Goal: Task Accomplishment & Management: Complete application form

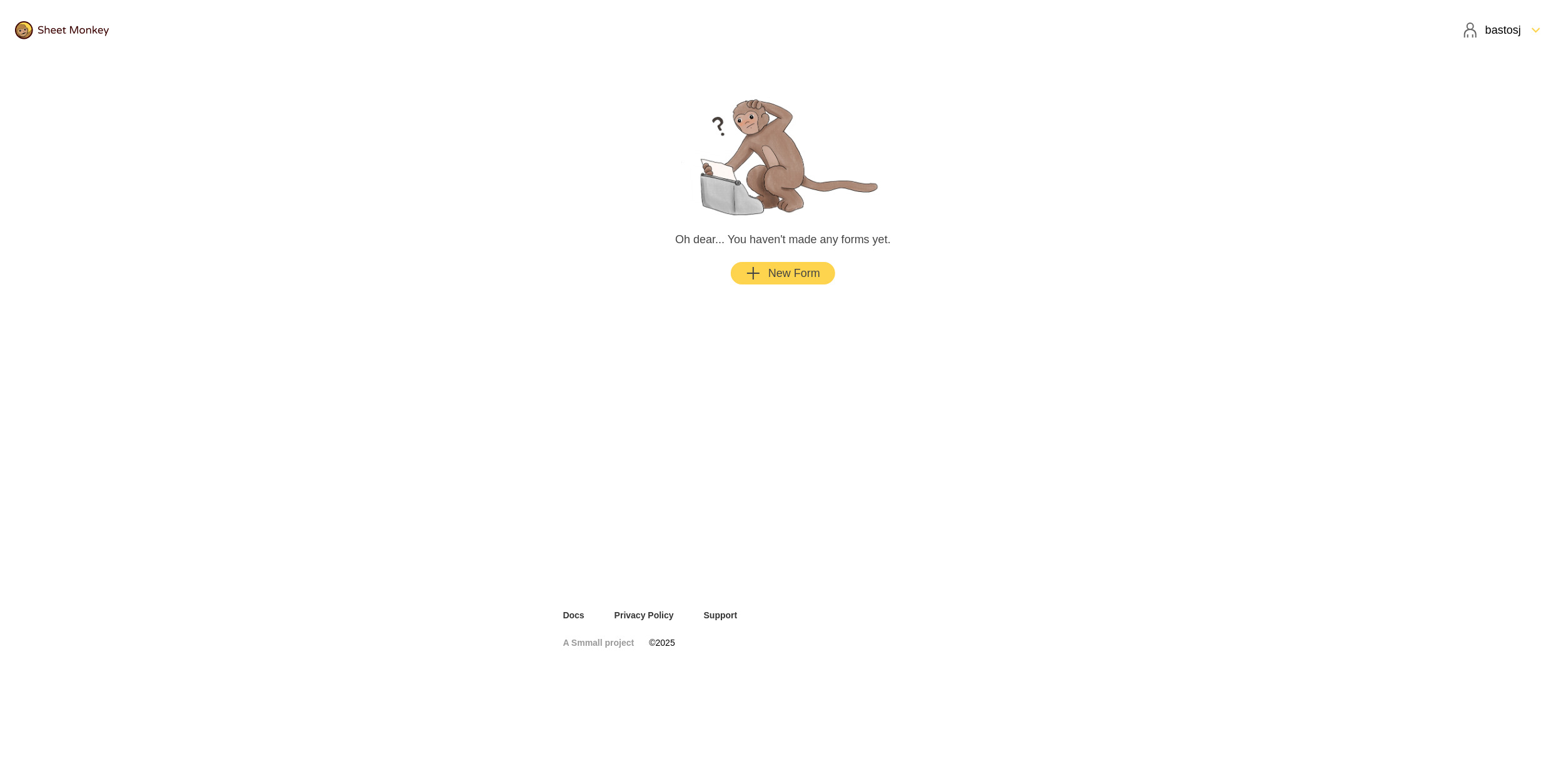
click at [1510, 29] on div "bastosj" at bounding box center [1492, 30] width 58 height 15
click at [1493, 93] on div "Settings" at bounding box center [1503, 86] width 96 height 27
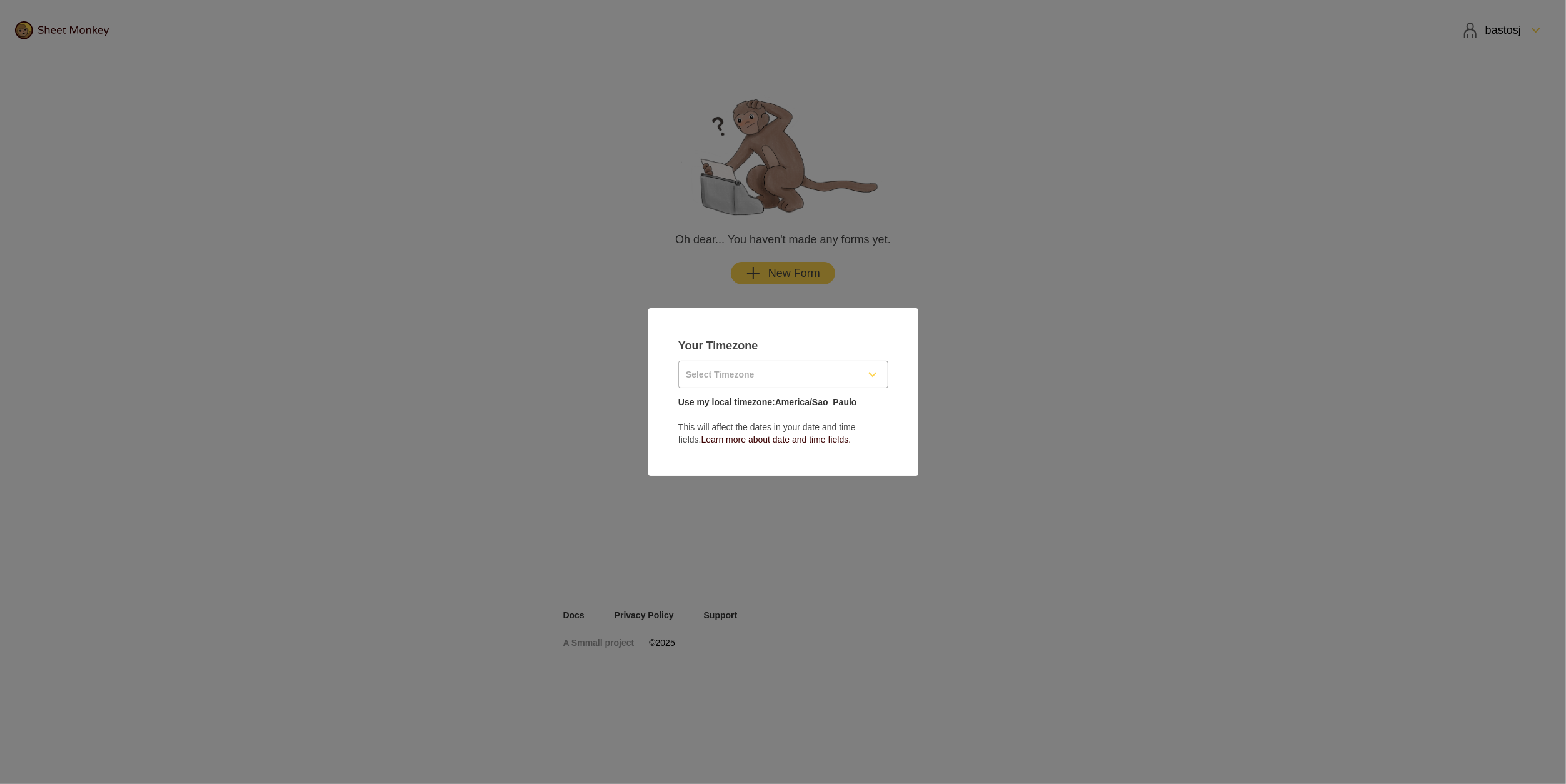
click at [843, 368] on input "Select Timezone" at bounding box center [768, 374] width 179 height 26
click at [843, 376] on input "Select Timezone" at bounding box center [768, 374] width 179 height 26
click at [852, 373] on input "Select Timezone" at bounding box center [768, 374] width 179 height 26
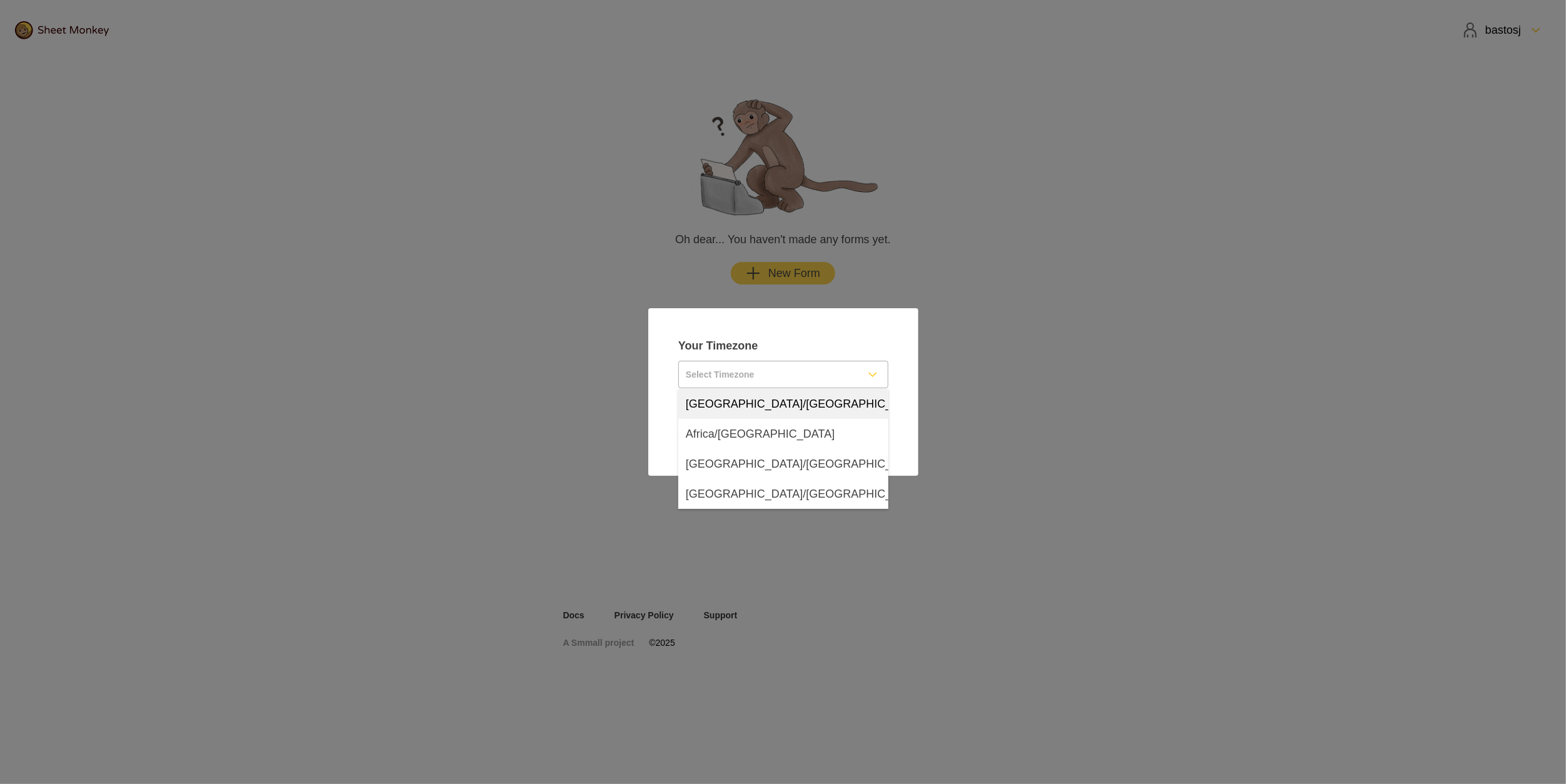
click at [784, 373] on input "Select Timezone" at bounding box center [768, 374] width 179 height 26
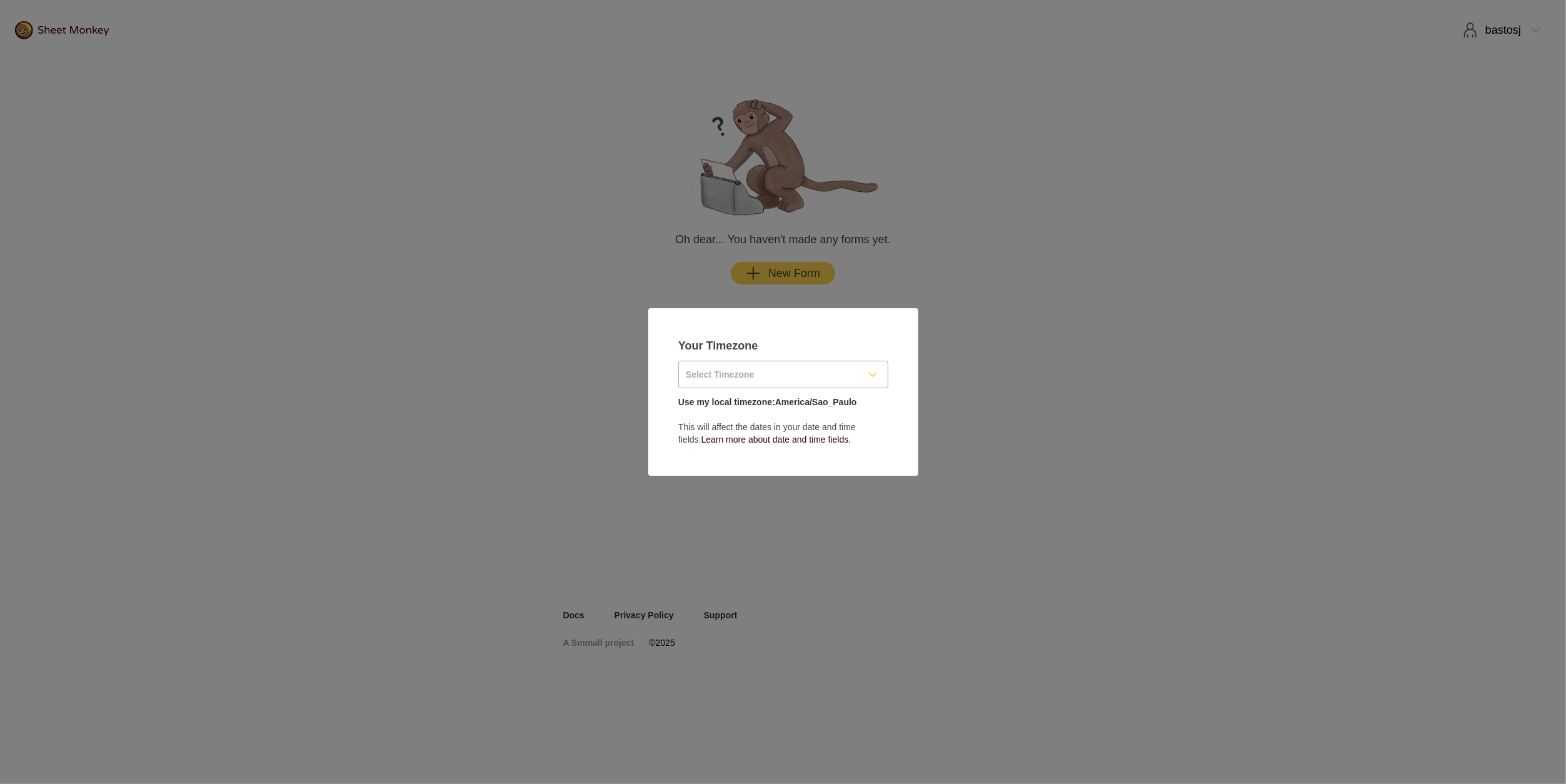
click at [784, 374] on input "Select Timezone" at bounding box center [768, 374] width 179 height 26
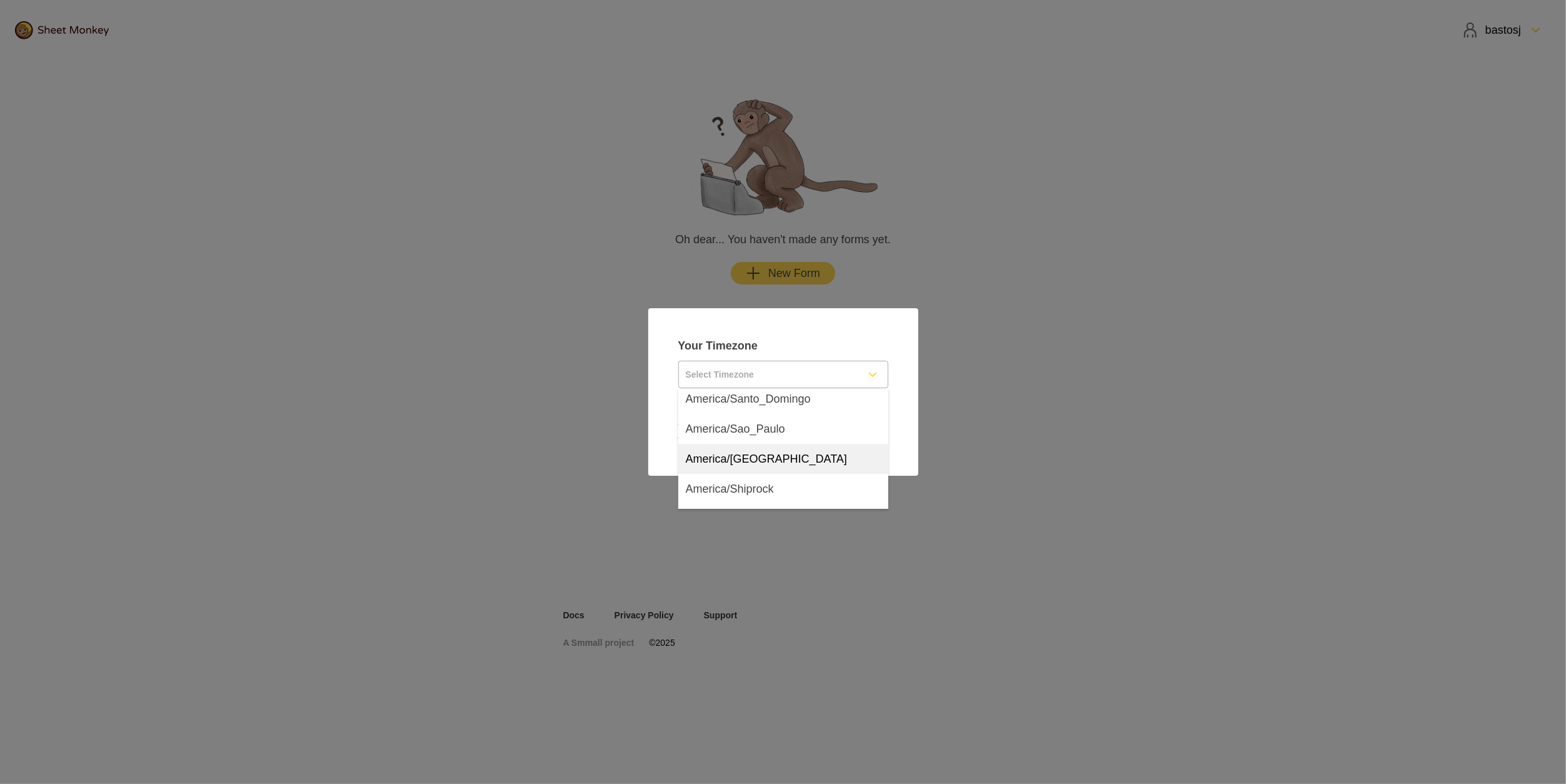
scroll to position [5876, 0]
click at [790, 462] on div "America/Sao_Paulo" at bounding box center [783, 467] width 210 height 30
type input "America/Sao_Paulo"
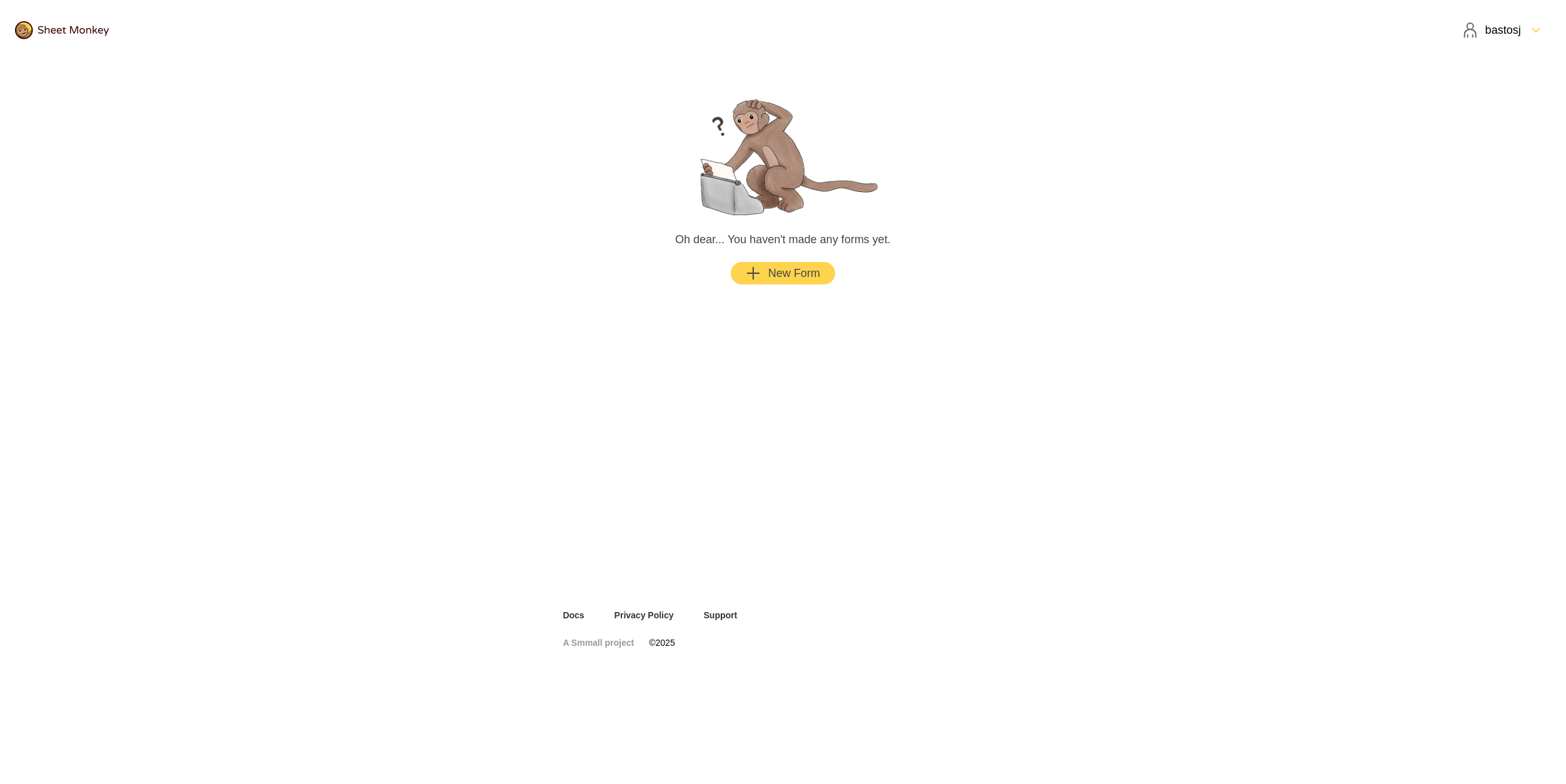
click at [1501, 34] on div "bastosj" at bounding box center [1492, 30] width 58 height 15
click at [1503, 65] on div "Subscription" at bounding box center [1503, 58] width 96 height 27
click at [793, 268] on div "New Form" at bounding box center [783, 273] width 75 height 15
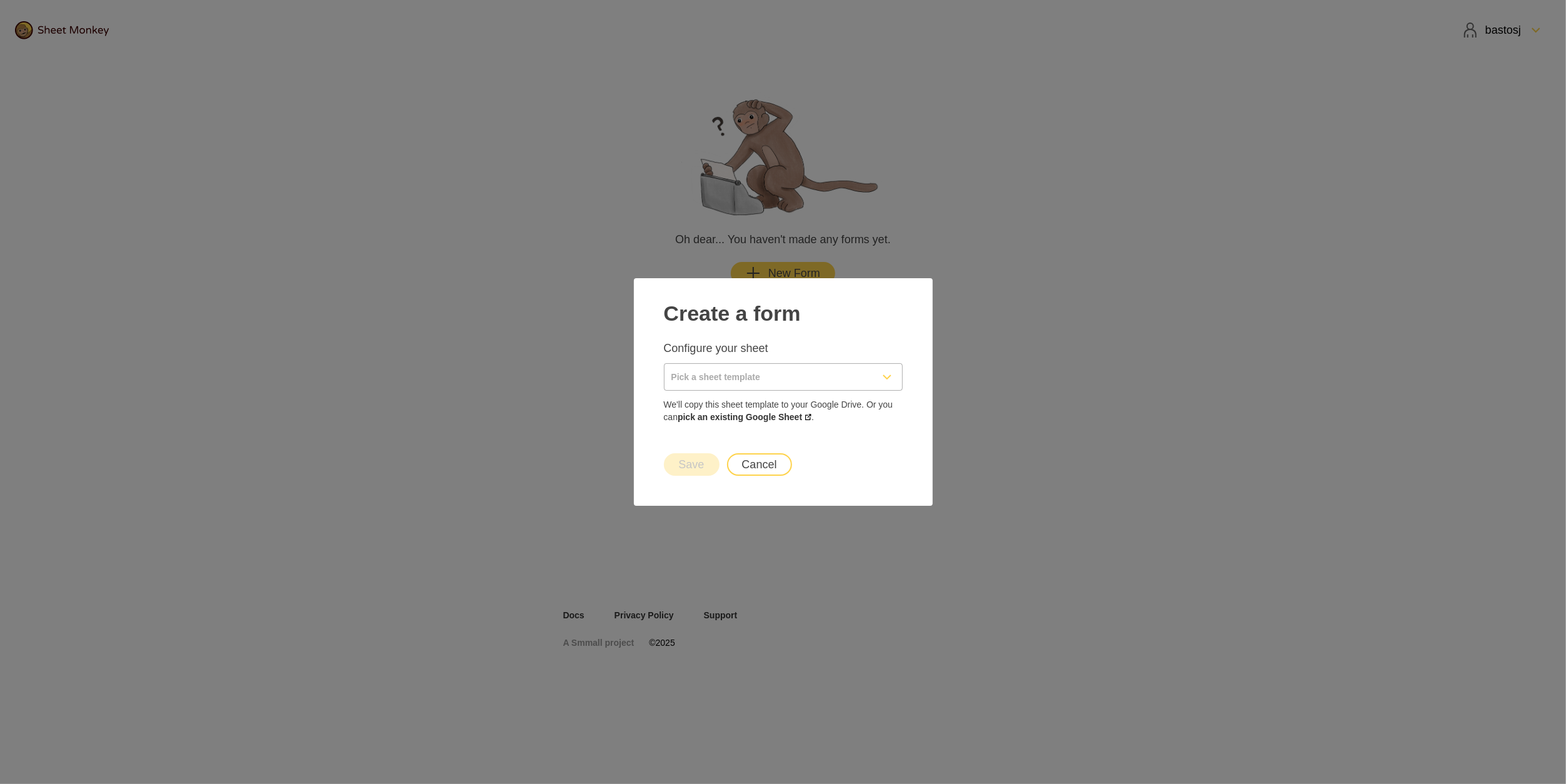
click at [756, 381] on input "Pick a sheet template" at bounding box center [768, 377] width 207 height 26
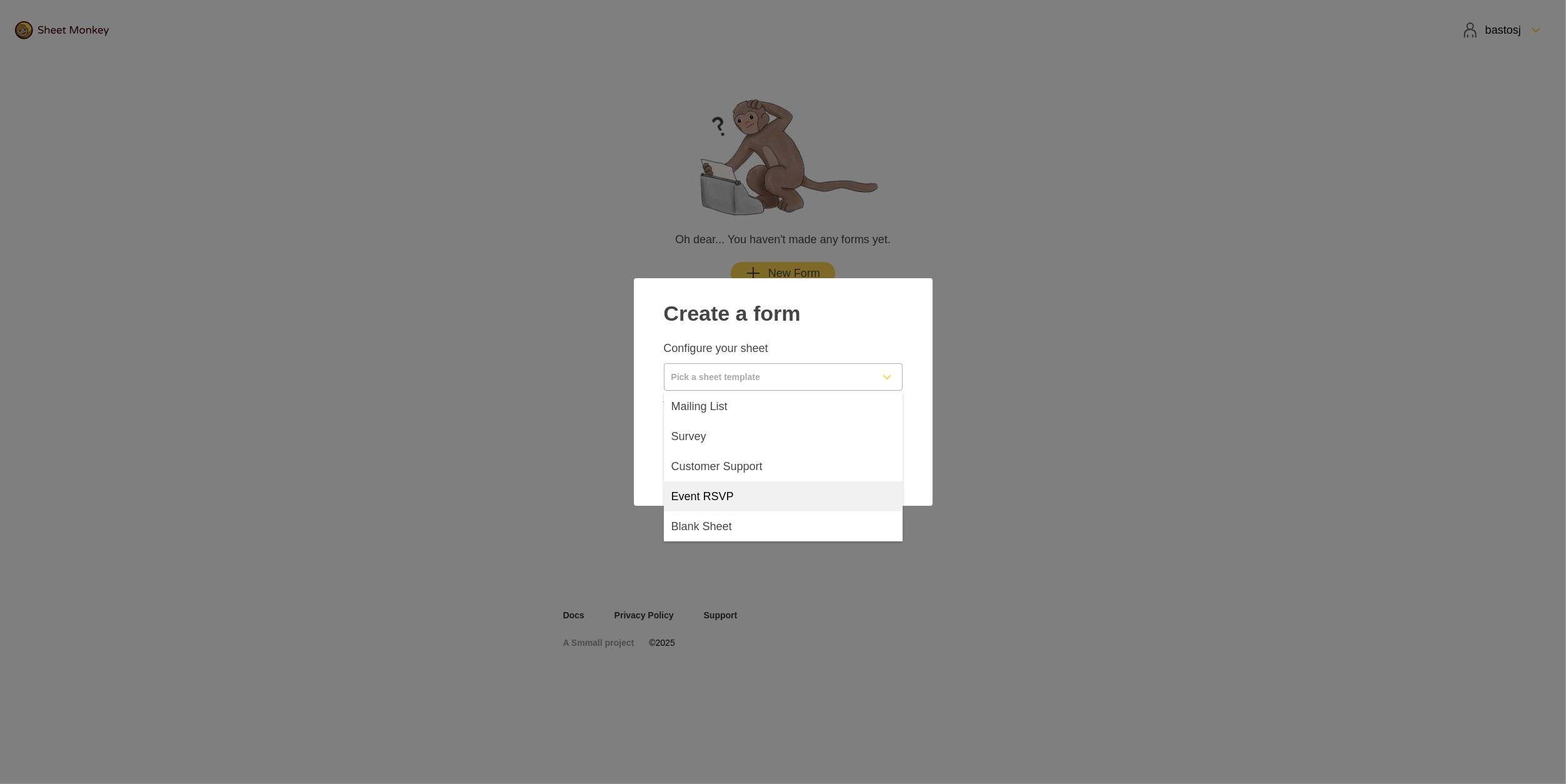
click at [733, 495] on span "Event RSVP" at bounding box center [702, 496] width 63 height 15
type input "Event RSVP"
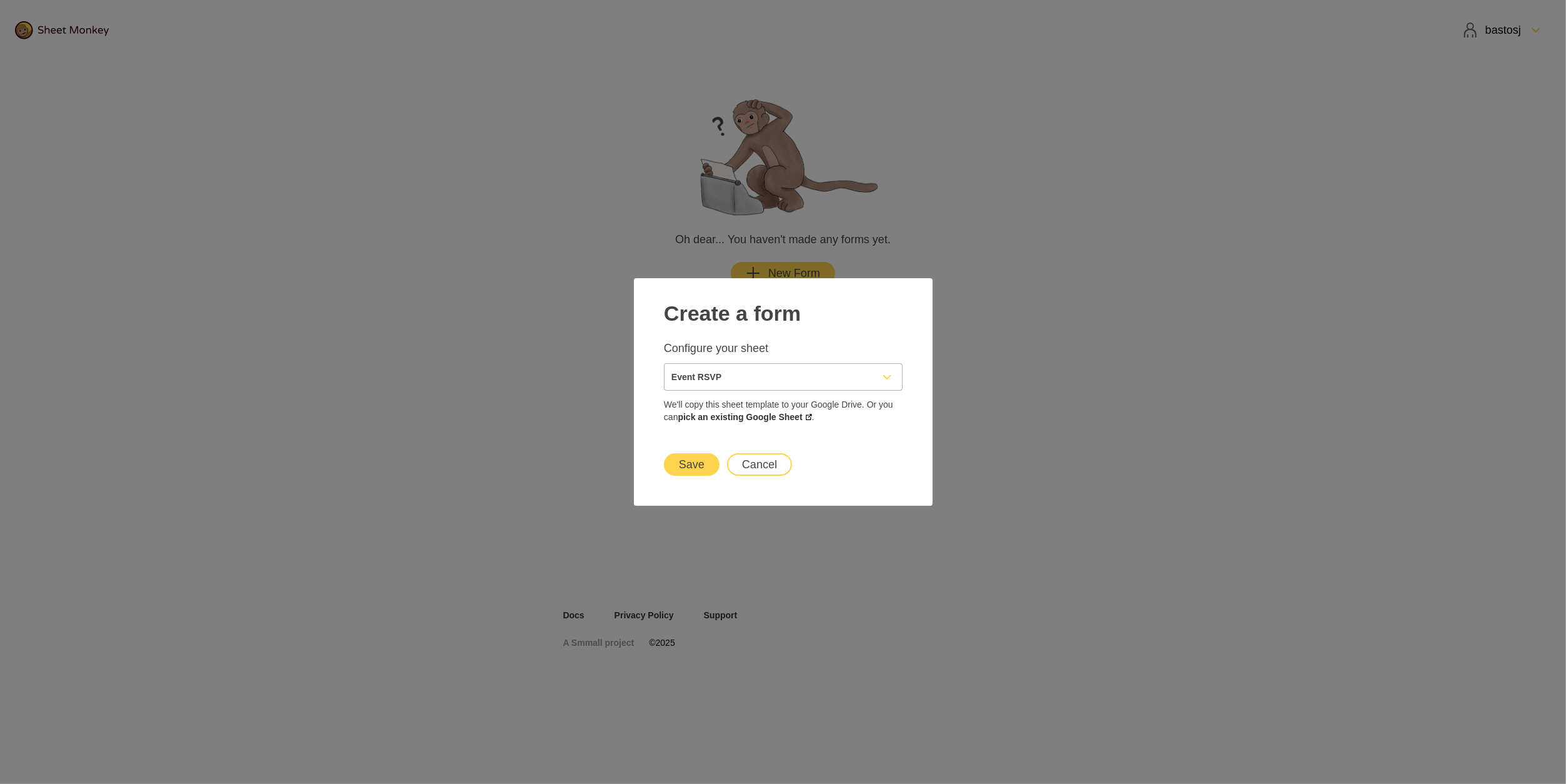
click at [709, 461] on button "Save" at bounding box center [692, 464] width 56 height 22
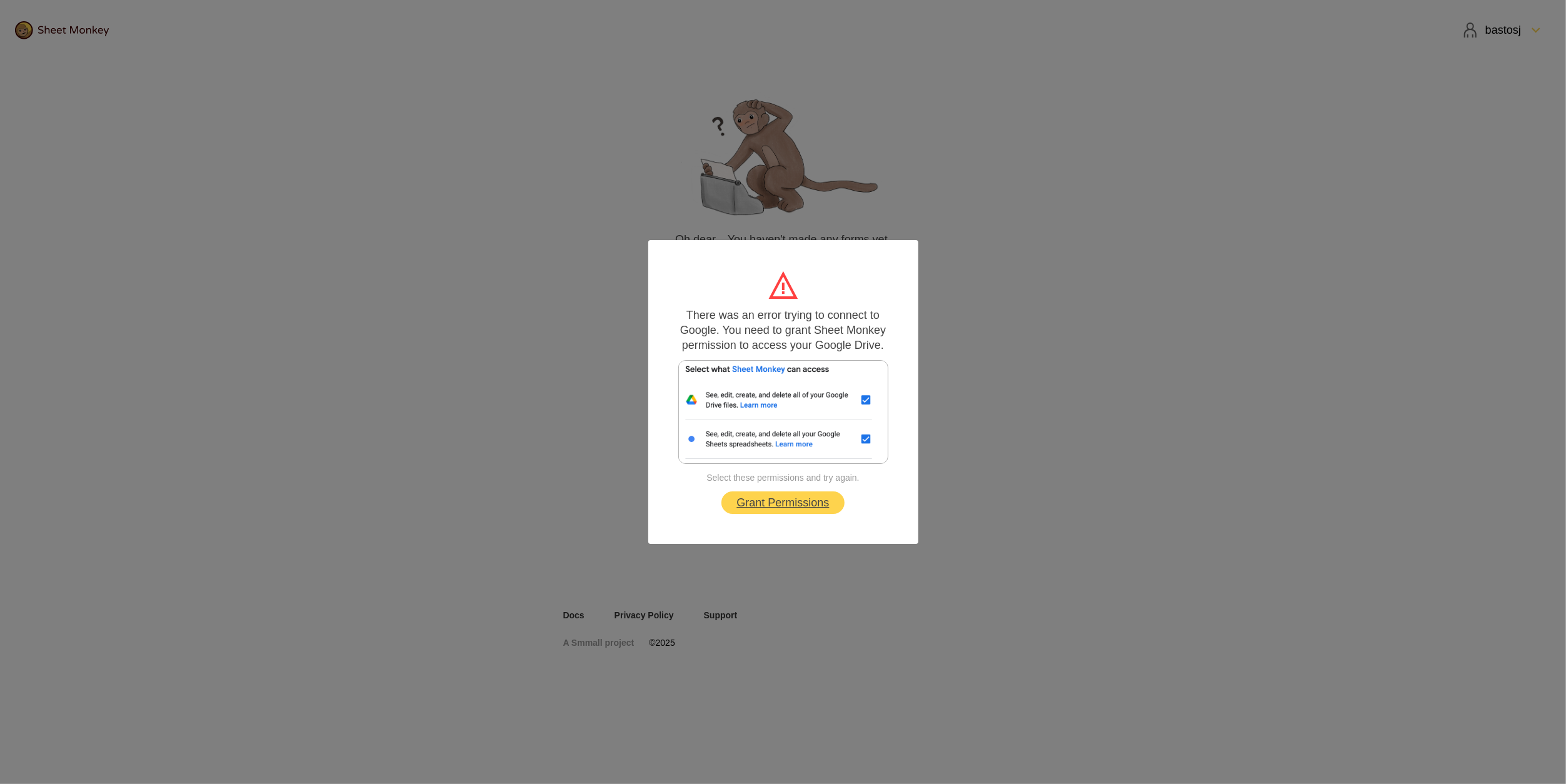
click at [781, 509] on link "Grant Permissions" at bounding box center [783, 502] width 122 height 22
click at [796, 509] on link "Grant Permissions" at bounding box center [783, 502] width 122 height 22
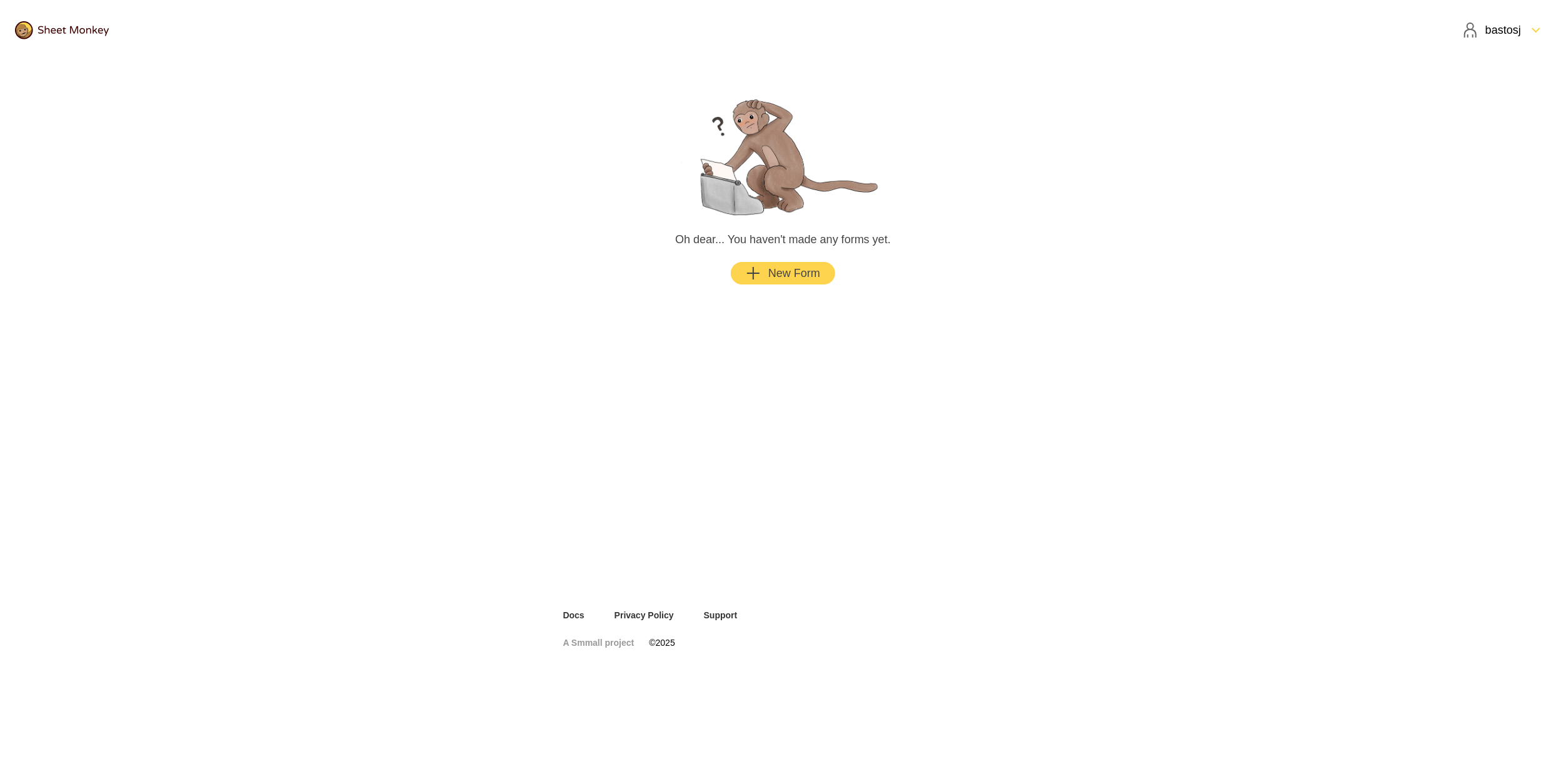
click at [811, 259] on main "Oh dear... You haven't made any forms yet. New Form" at bounding box center [783, 187] width 470 height 254
click at [808, 275] on div "New Form" at bounding box center [783, 273] width 75 height 15
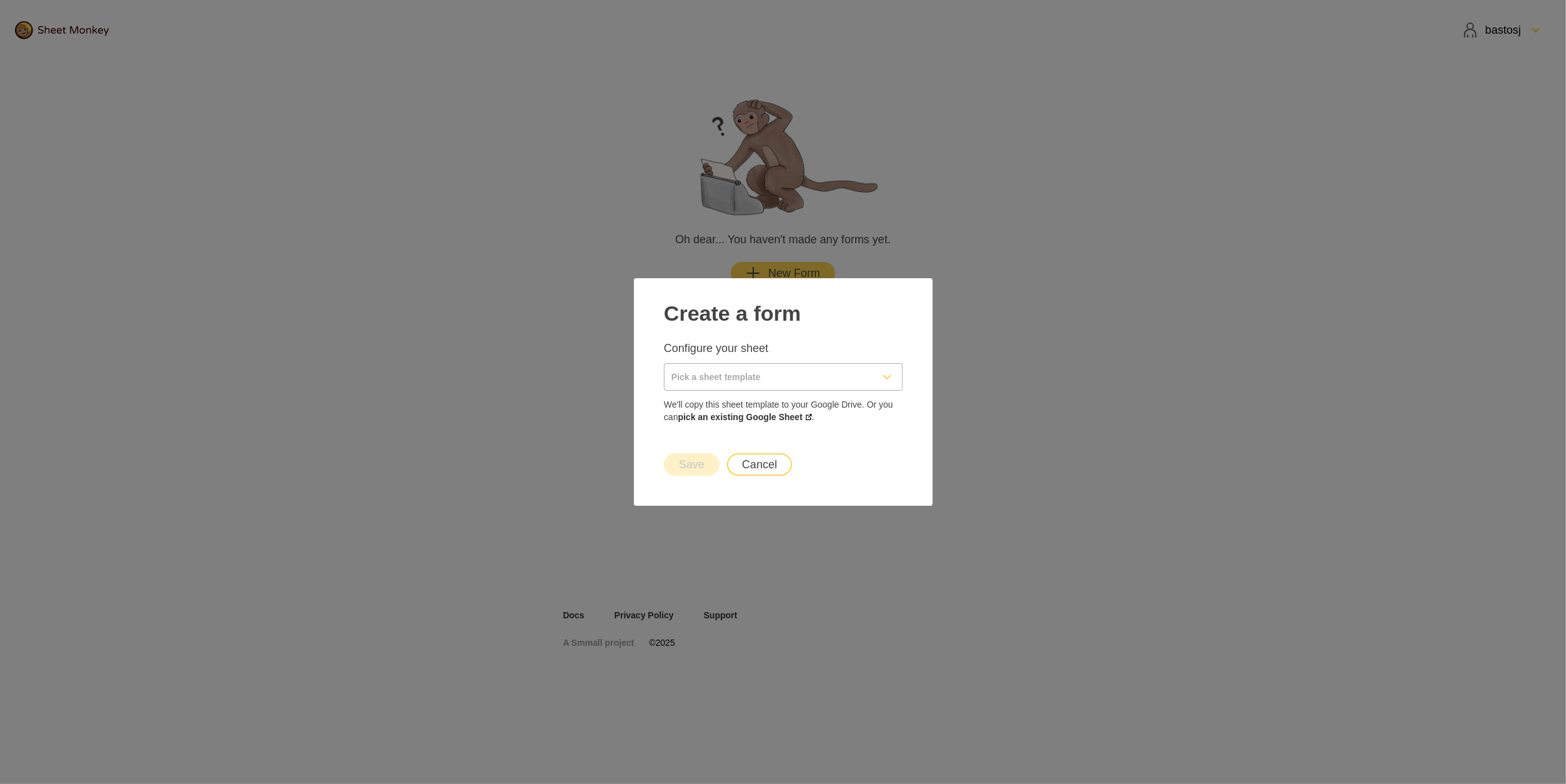
click at [819, 384] on input "Pick a sheet template" at bounding box center [768, 377] width 207 height 26
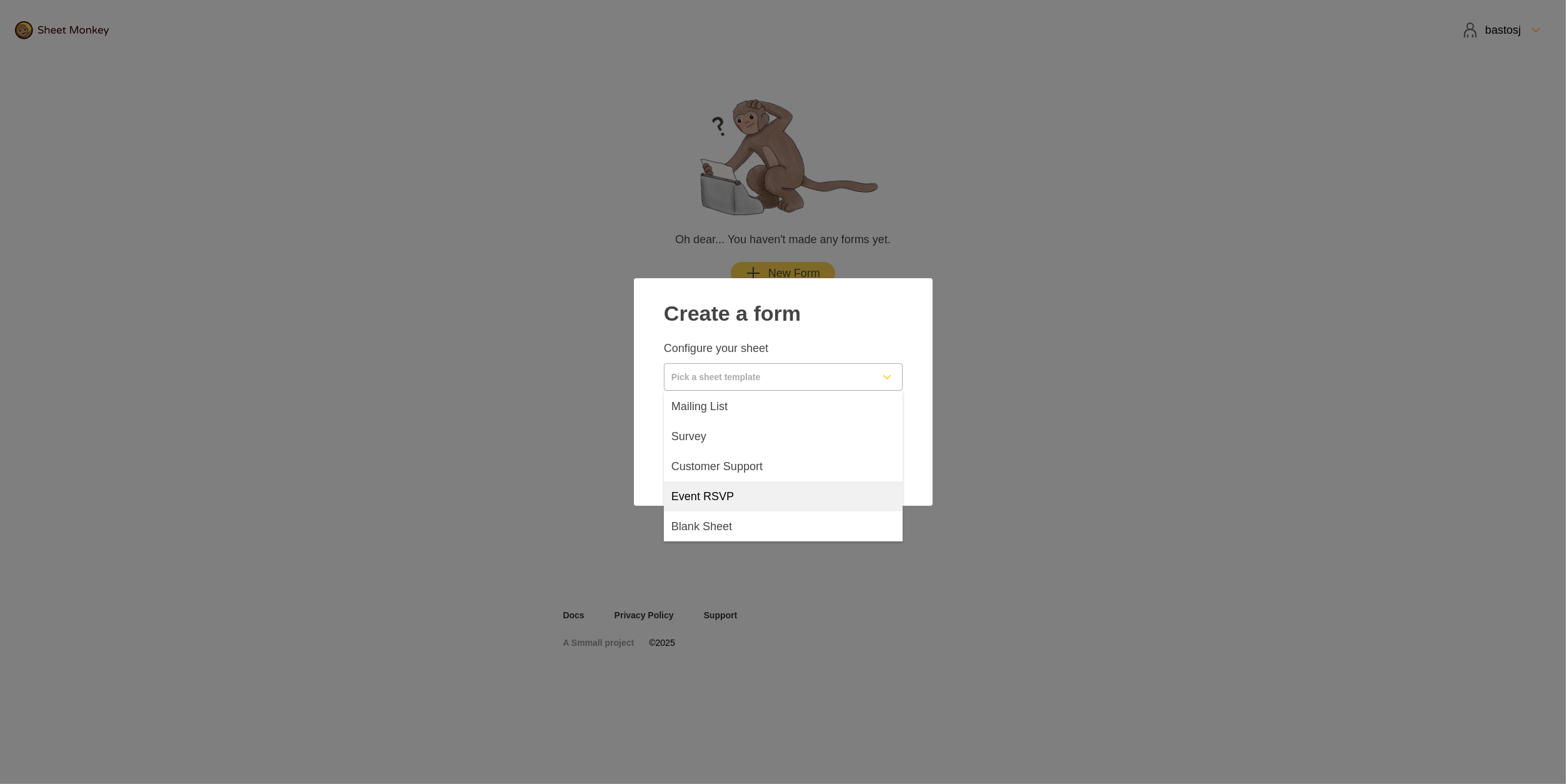
click at [751, 501] on div "Event RSVP" at bounding box center [784, 496] width 239 height 30
type input "Event RSVP"
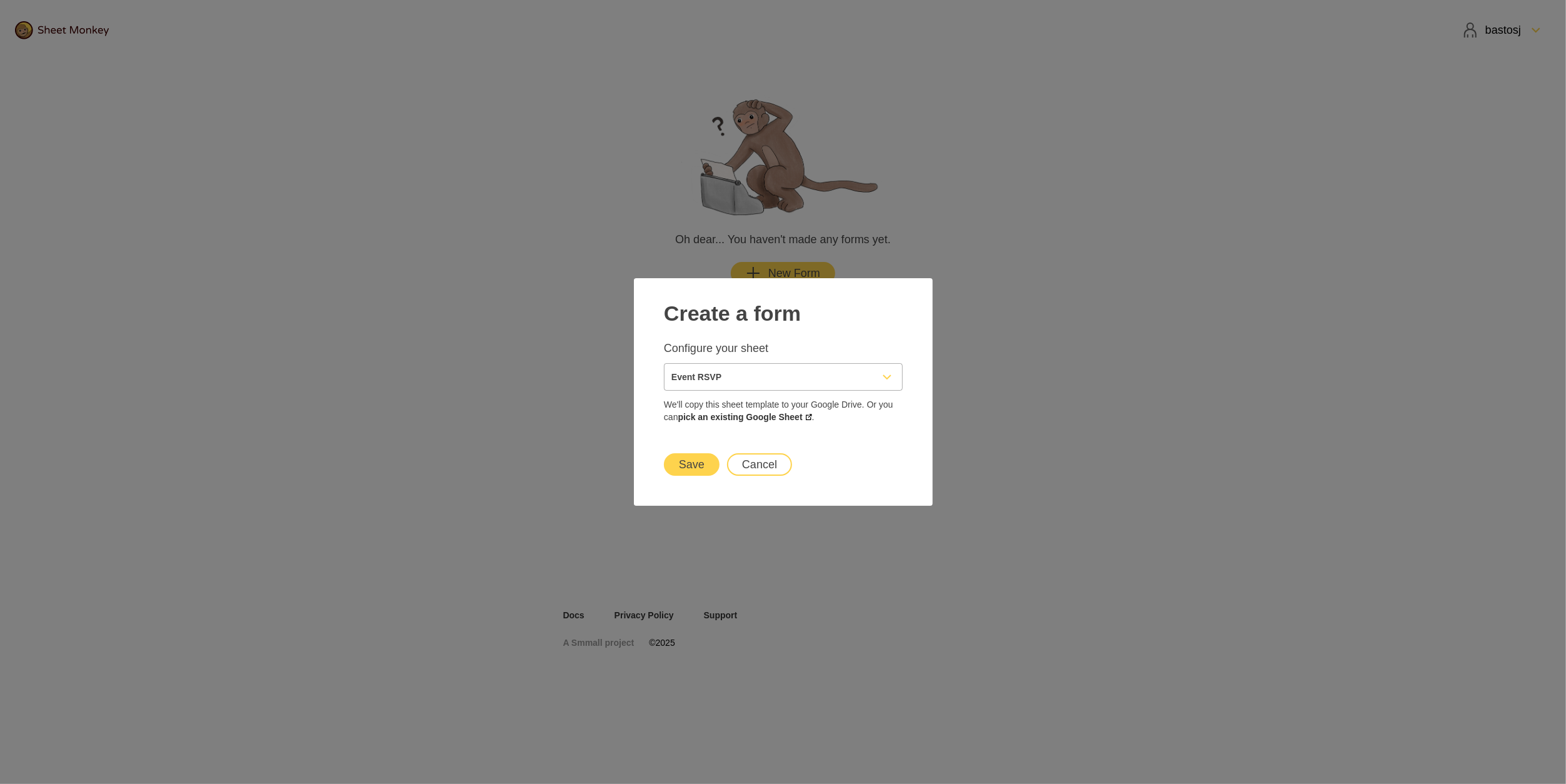
click at [708, 473] on button "Save" at bounding box center [692, 464] width 56 height 22
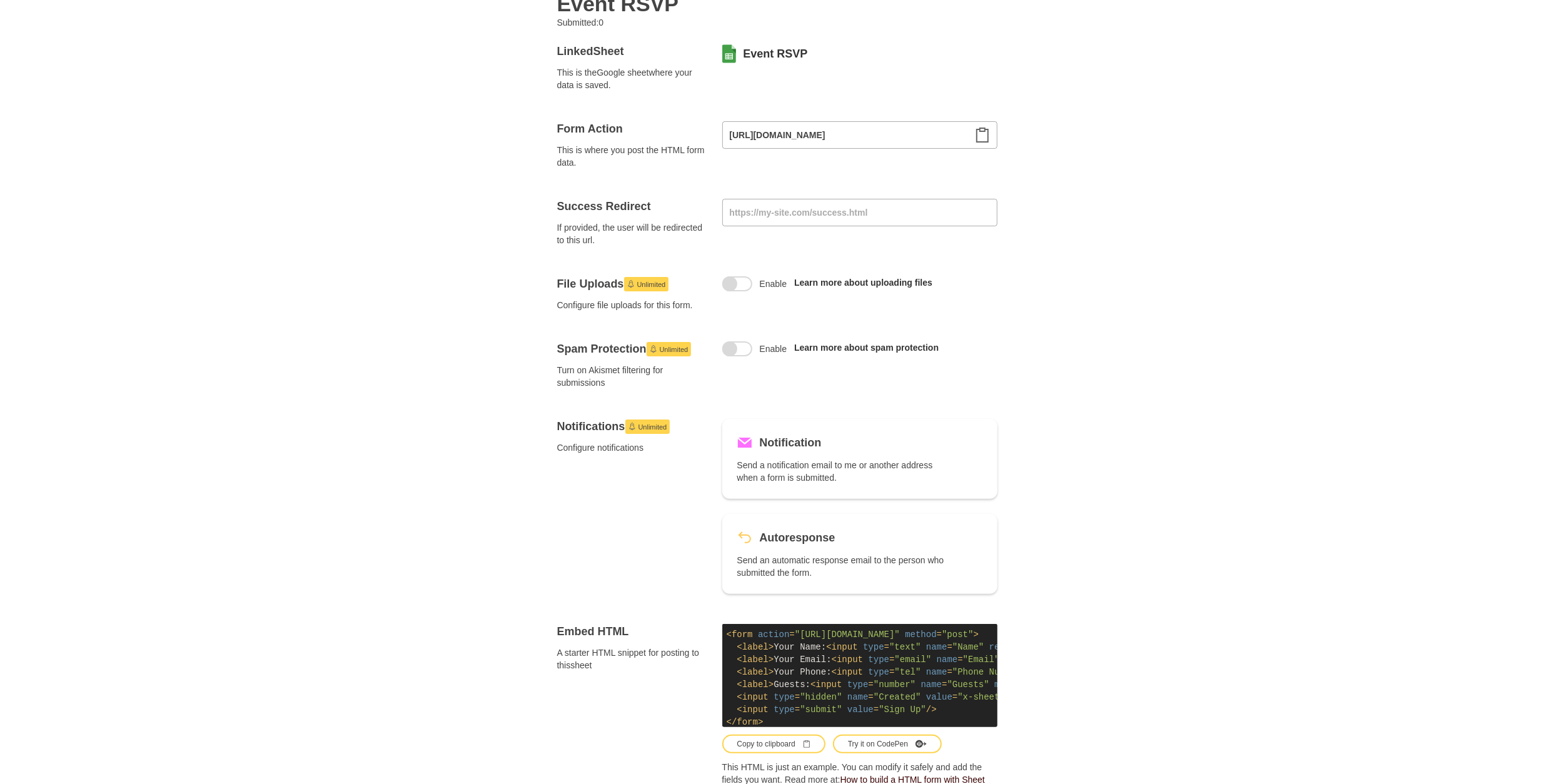
scroll to position [166, 0]
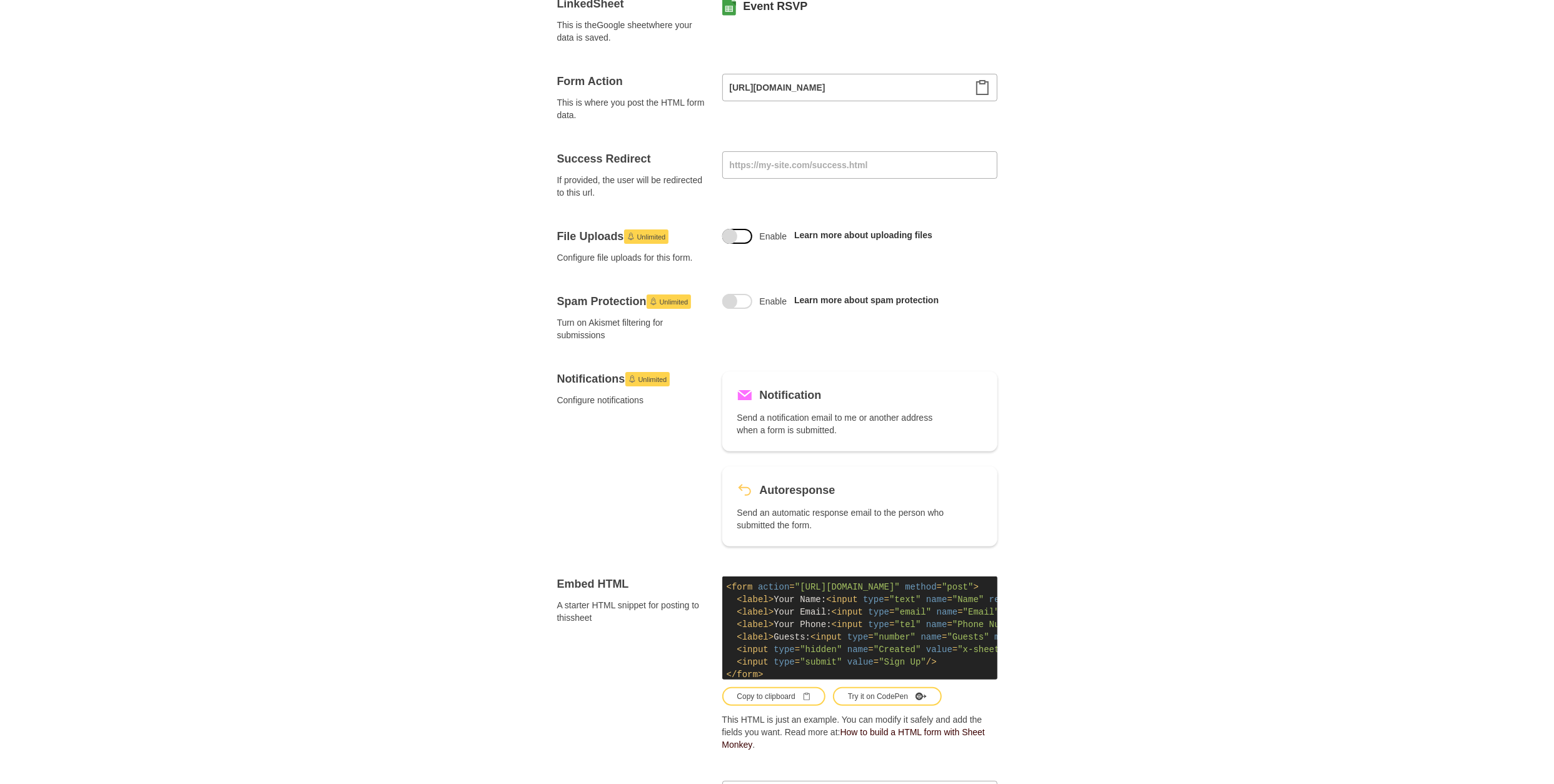
click at [734, 231] on span at bounding box center [730, 236] width 15 height 15
click at [737, 229] on input "Enable" at bounding box center [737, 229] width 0 height 0
click at [734, 231] on span at bounding box center [737, 236] width 30 height 15
click at [737, 229] on input "Enable" at bounding box center [737, 229] width 0 height 0
click at [734, 231] on span at bounding box center [730, 236] width 15 height 15
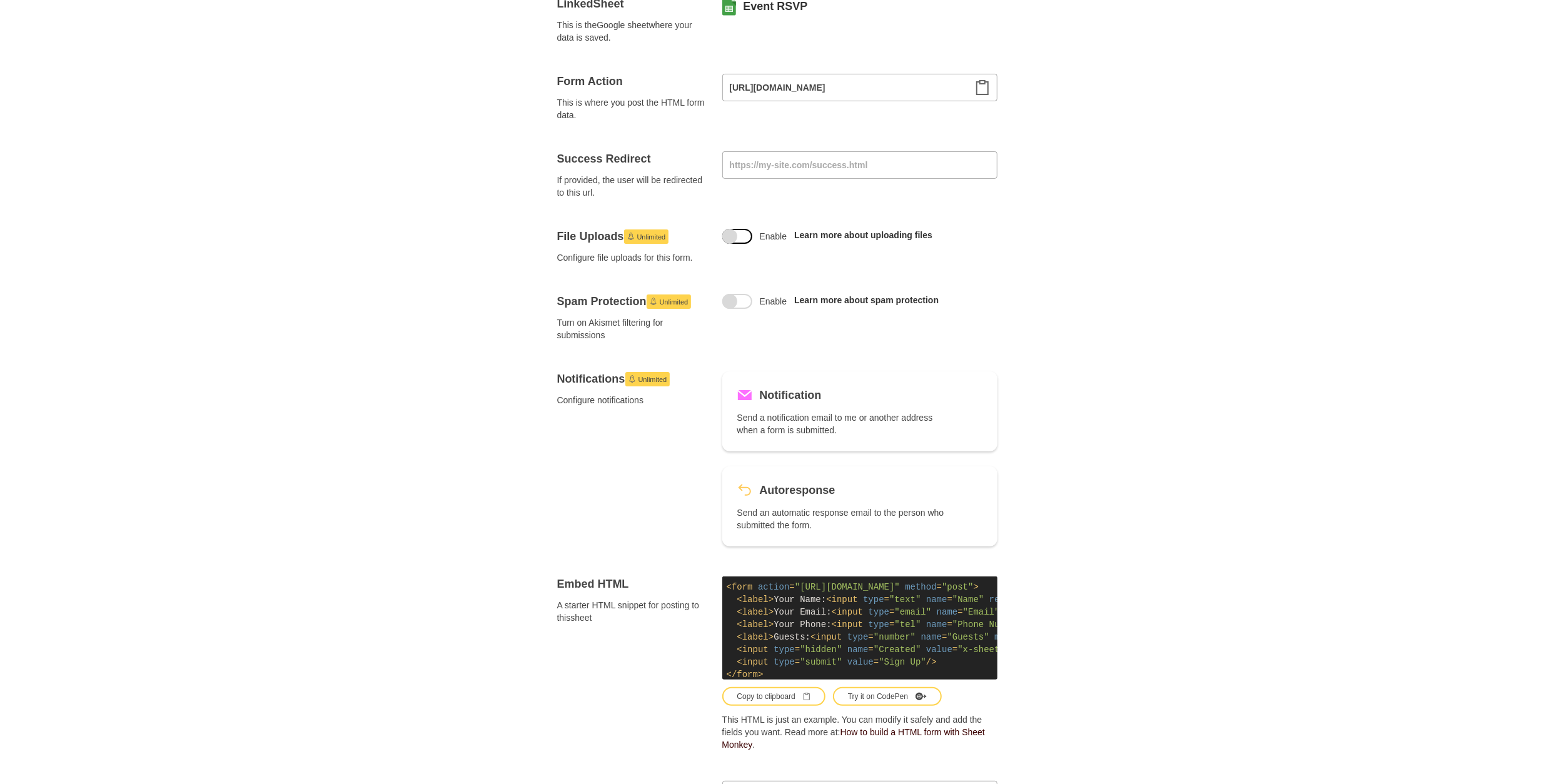
click at [737, 229] on input "Enable" at bounding box center [737, 229] width 0 height 0
click at [734, 231] on span at bounding box center [737, 236] width 30 height 15
click at [737, 229] on input "Enable" at bounding box center [737, 229] width 0 height 0
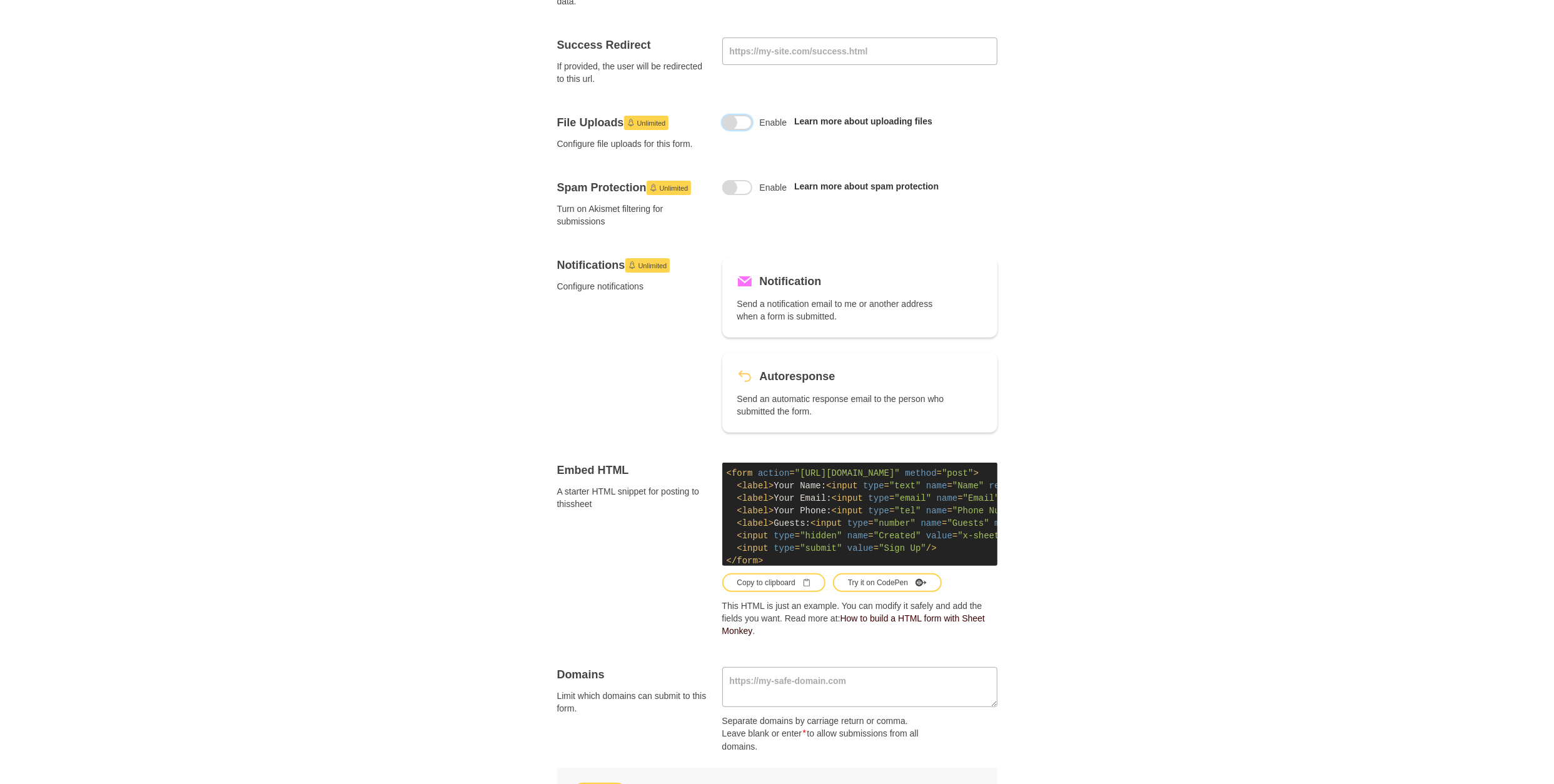
scroll to position [416, 0]
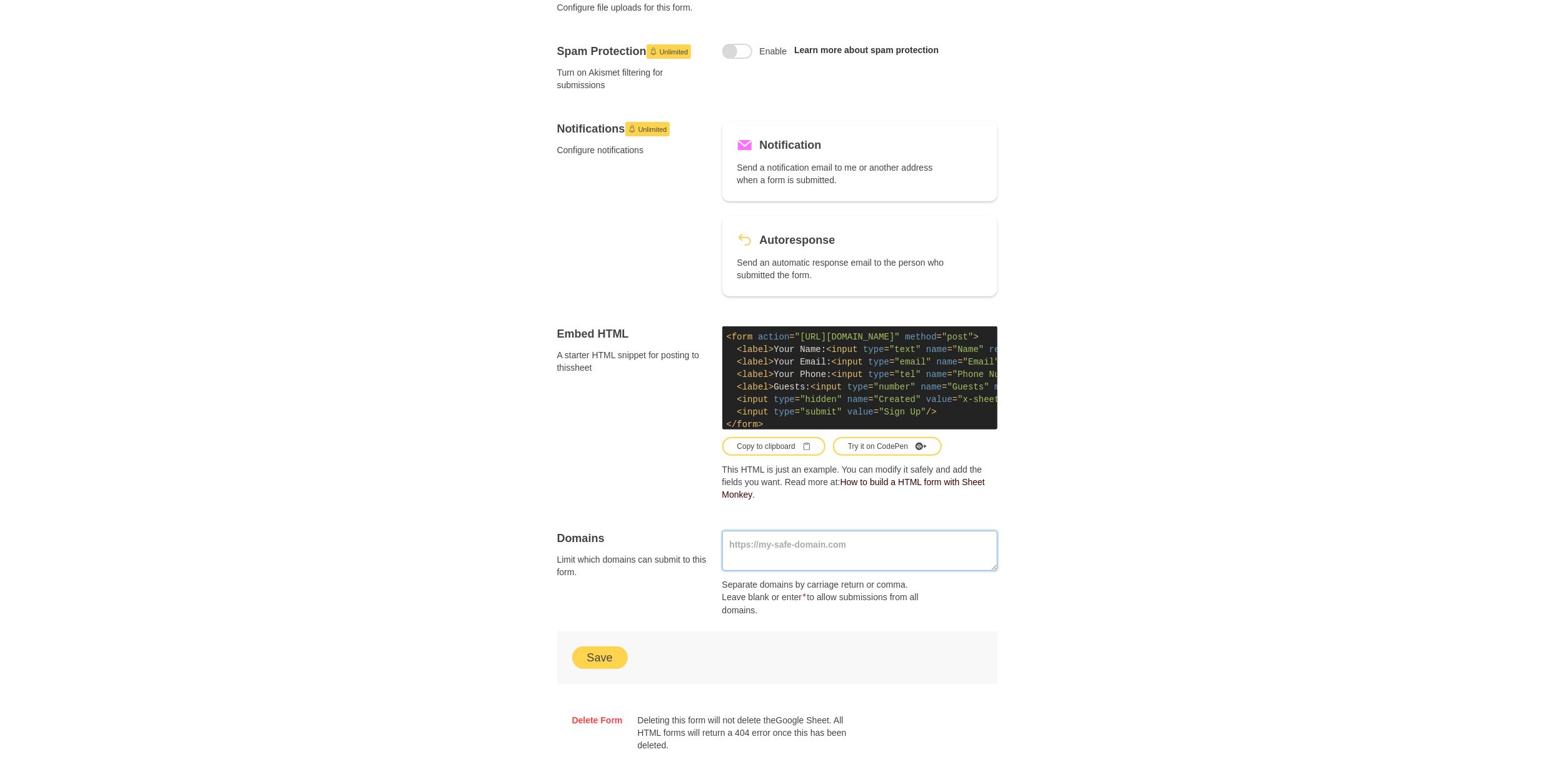
click at [805, 538] on textarea at bounding box center [860, 550] width 275 height 40
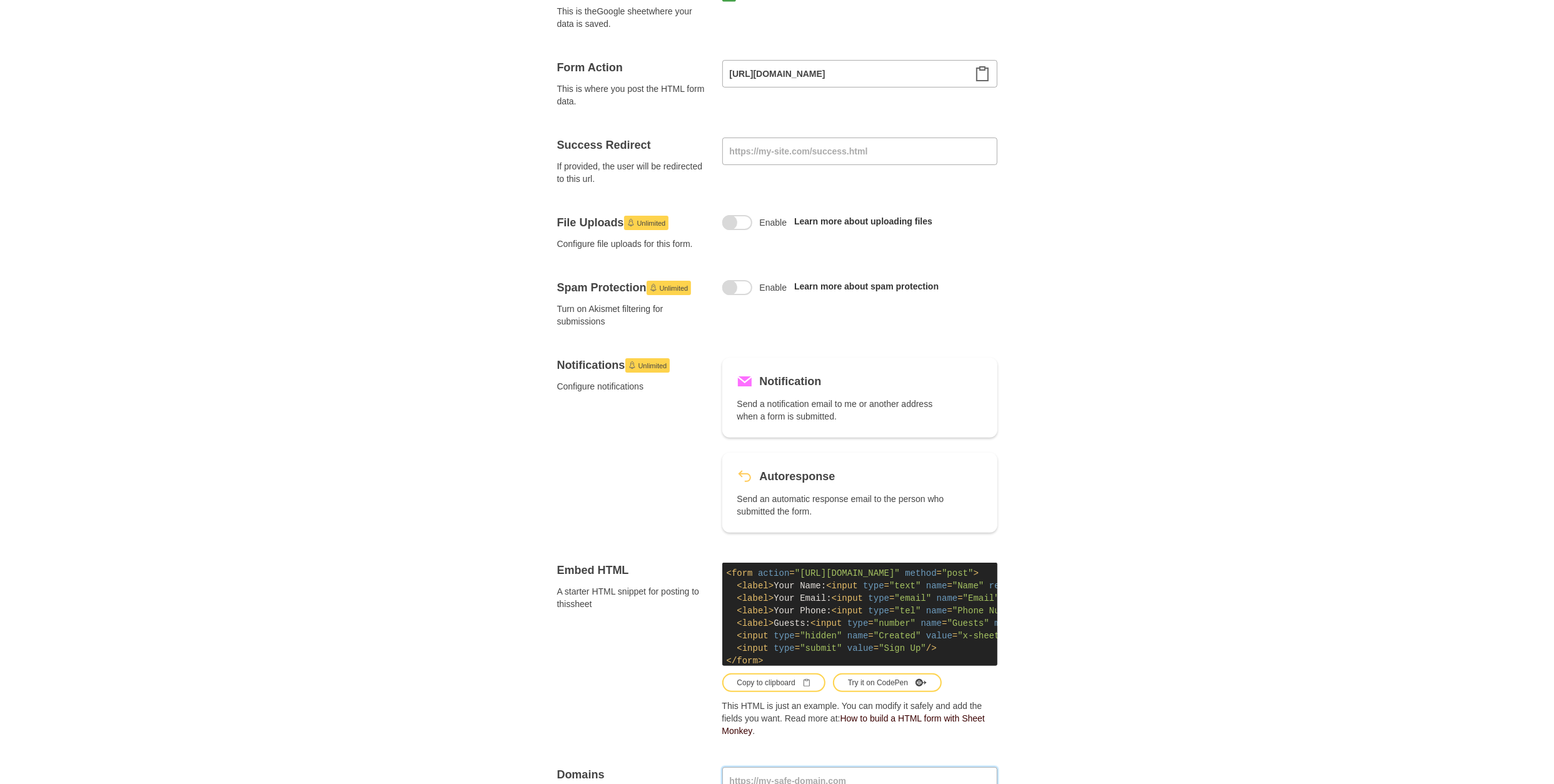
scroll to position [166, 0]
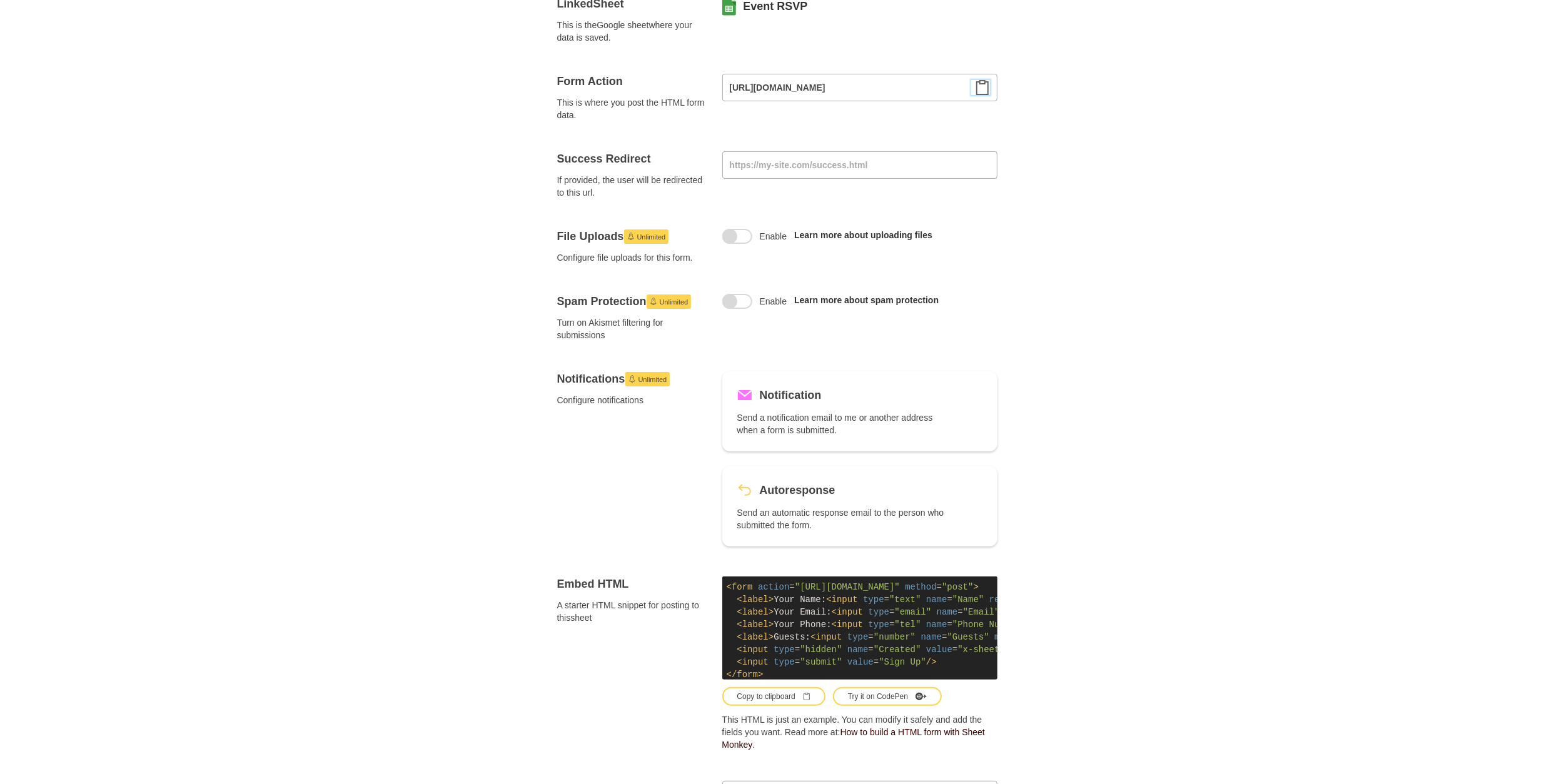
click at [982, 86] on icon "Clipboard" at bounding box center [982, 87] width 15 height 15
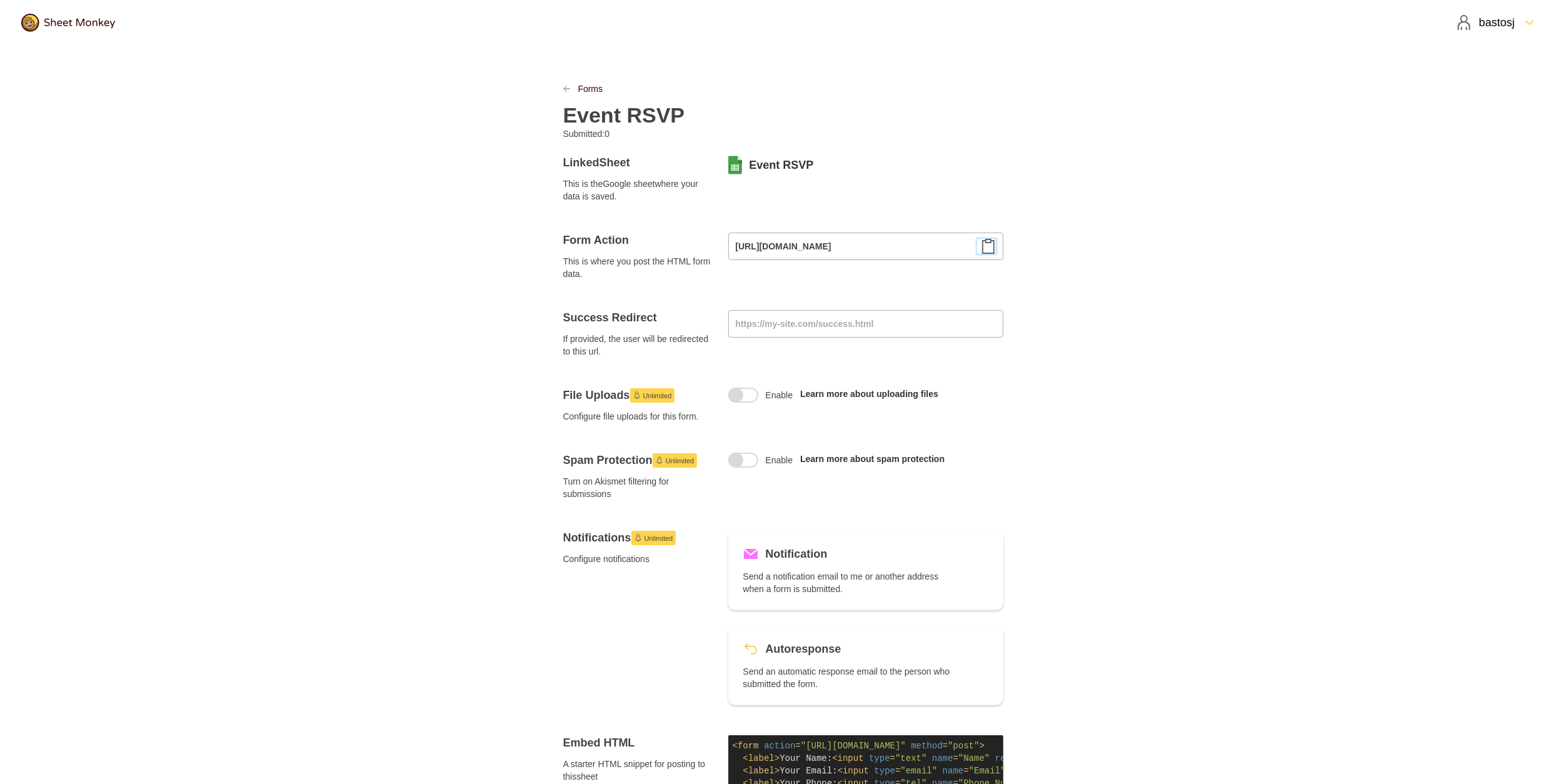
scroll to position [0, 0]
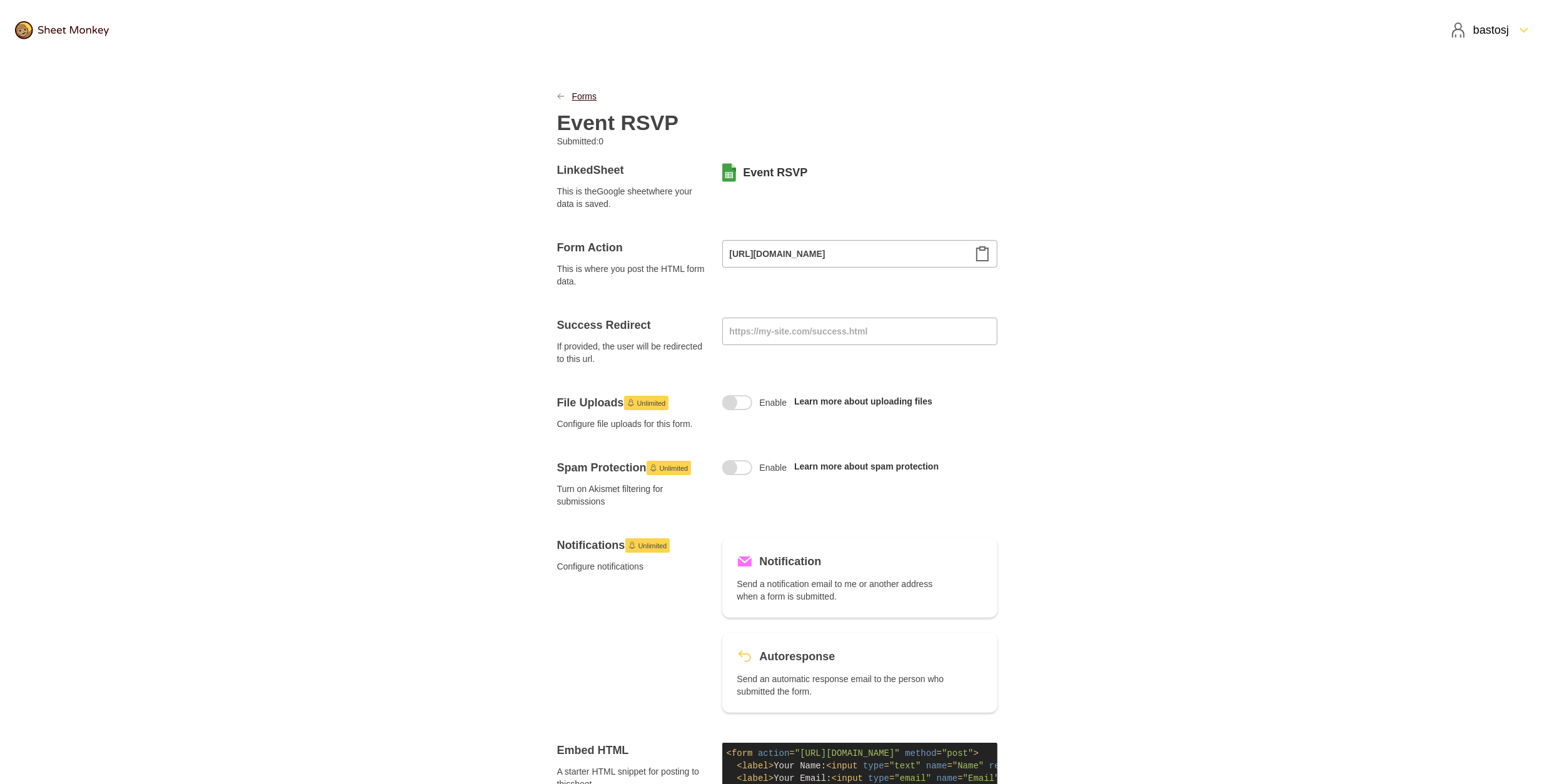
click at [574, 101] on link "Forms" at bounding box center [585, 96] width 25 height 13
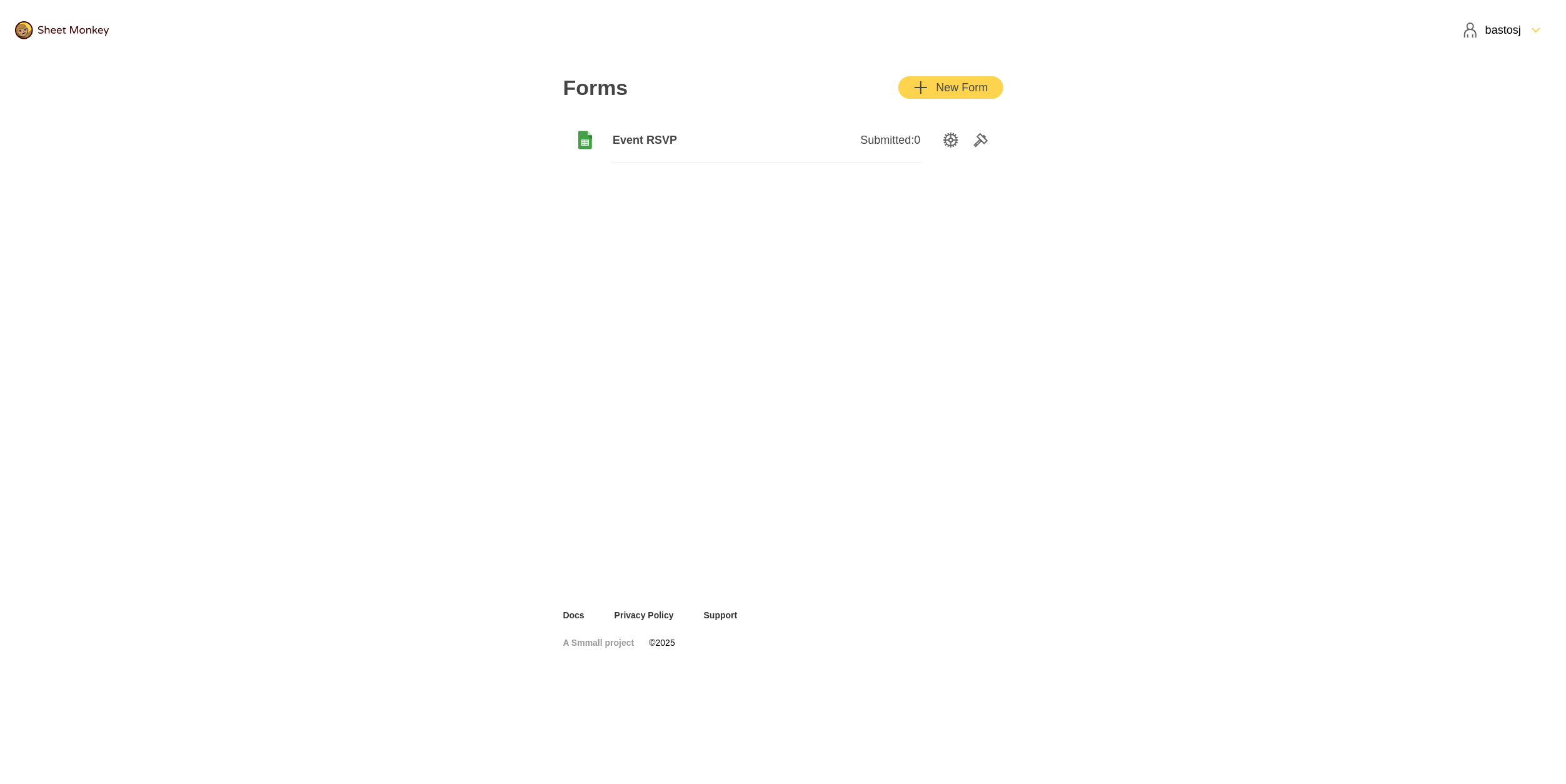
click at [768, 128] on div "Submitted: 0" at bounding box center [843, 140] width 154 height 46
click at [947, 141] on icon "SettingsOption" at bounding box center [950, 140] width 15 height 15
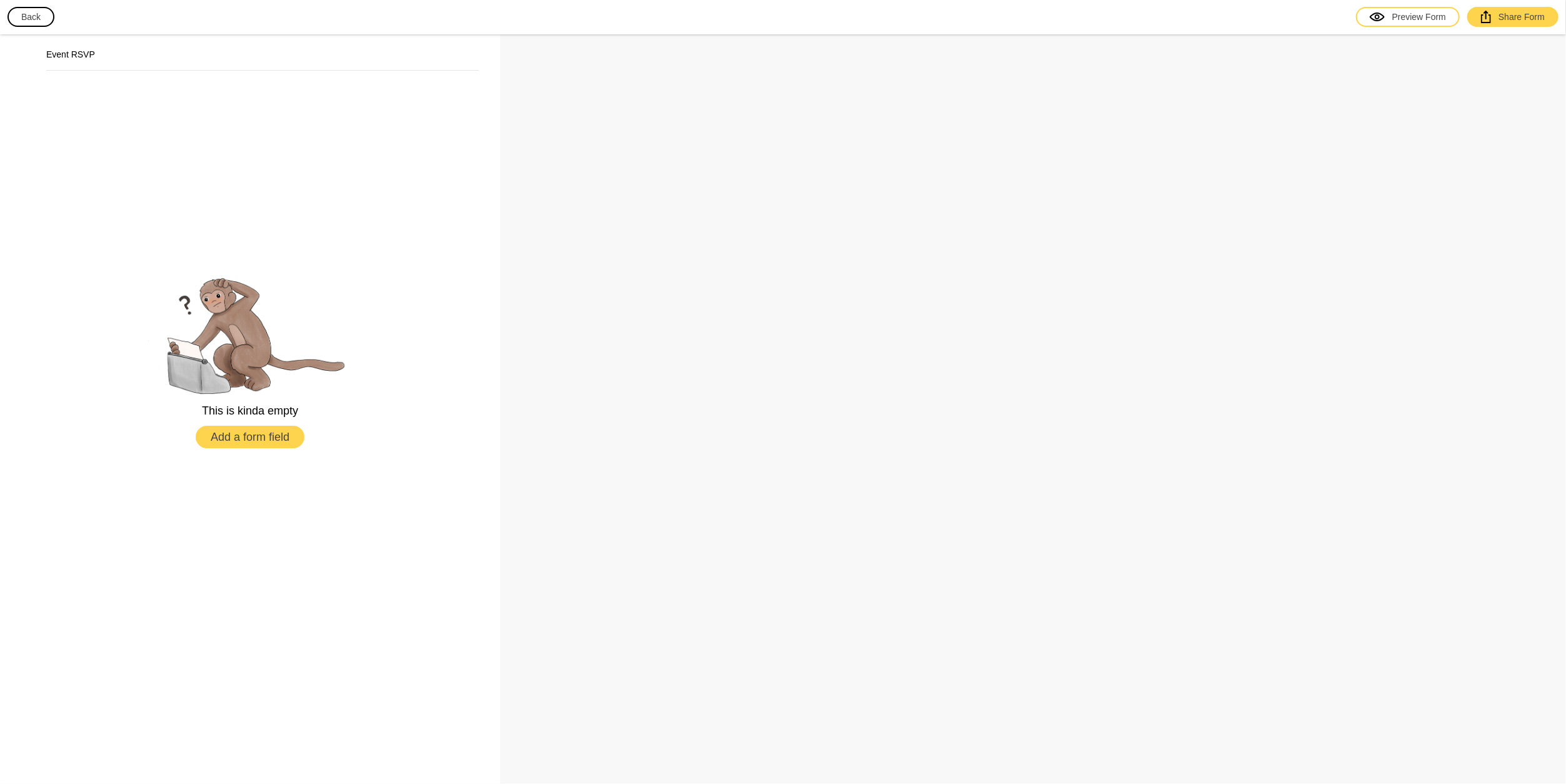
click at [297, 438] on button "Add a form field" at bounding box center [250, 437] width 109 height 22
click at [30, 16] on button "Back" at bounding box center [31, 17] width 47 height 20
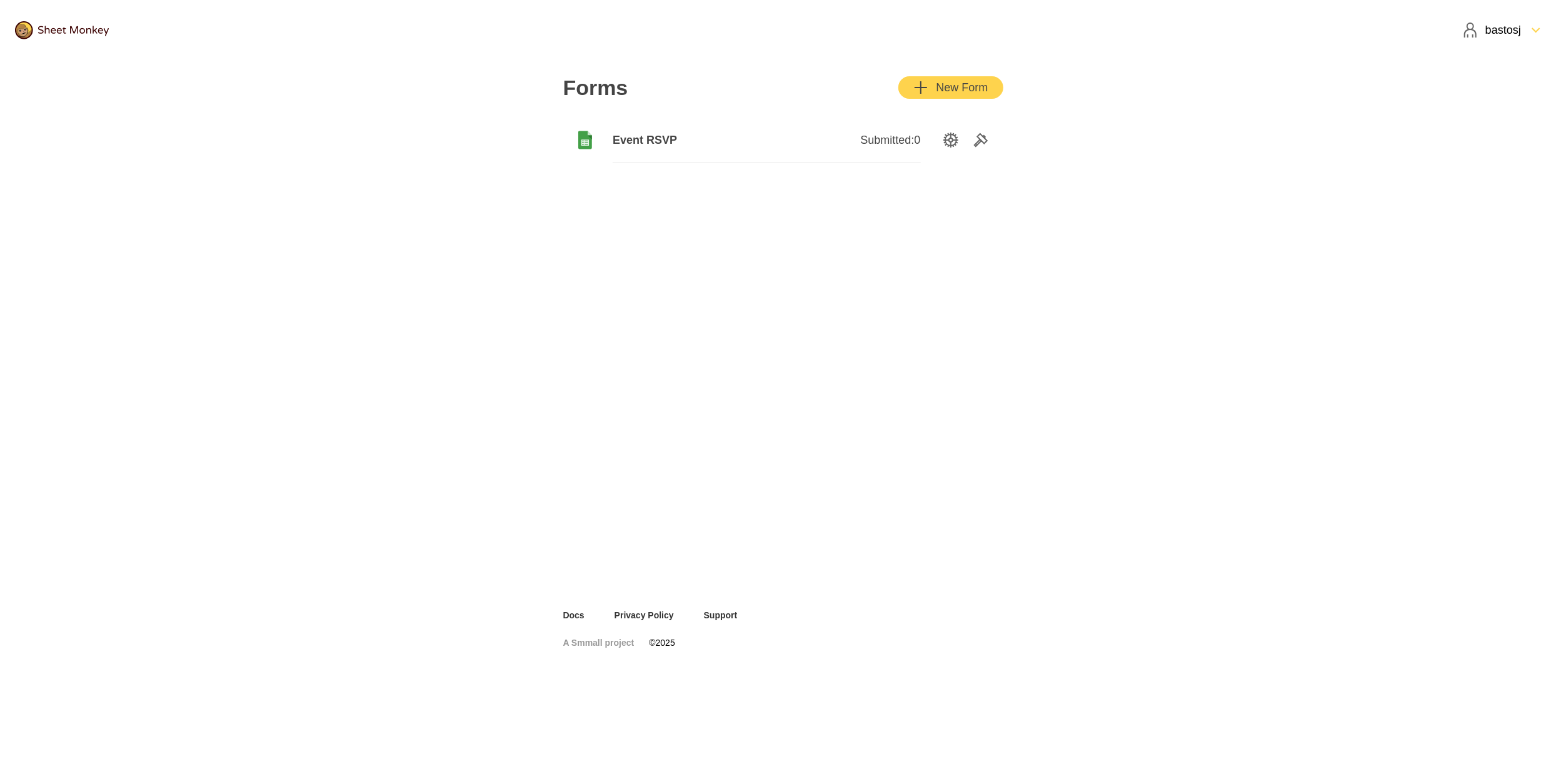
click at [640, 138] on span "Event RSVP" at bounding box center [690, 140] width 154 height 15
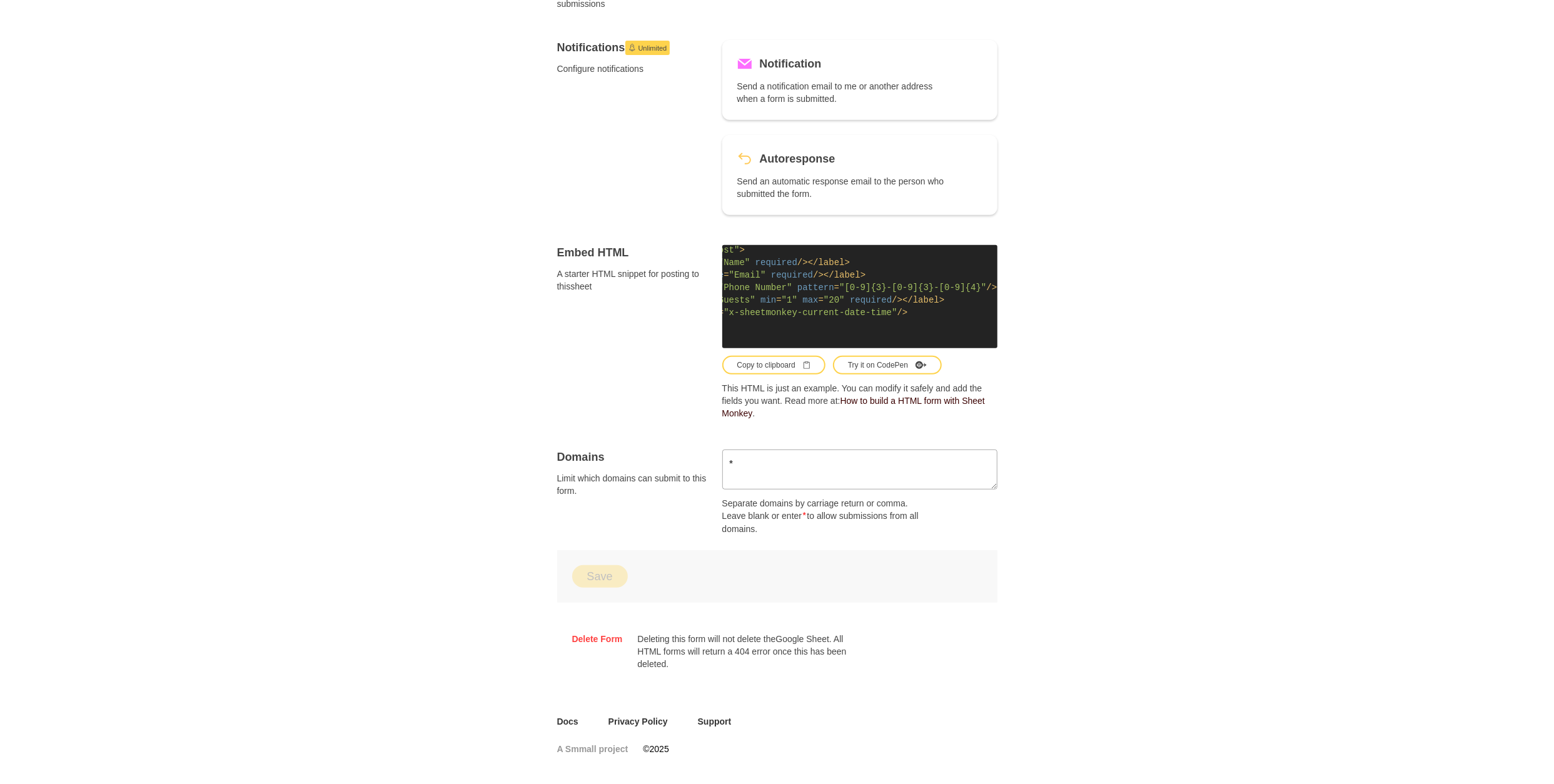
scroll to position [18, 303]
drag, startPoint x: 824, startPoint y: 286, endPoint x: 971, endPoint y: 299, distance: 147.6
click at [971, 299] on code "< form action = "https://api.sheetmonkey.io/form/2gphSx7Cs6NmGXVfwp8XYY" method…" at bounding box center [860, 296] width 275 height 103
click at [968, 299] on code "< form action = "https://api.sheetmonkey.io/form/2gphSx7Cs6NmGXVfwp8XYY" method…" at bounding box center [860, 296] width 275 height 103
click at [867, 295] on span "label" at bounding box center [879, 300] width 26 height 10
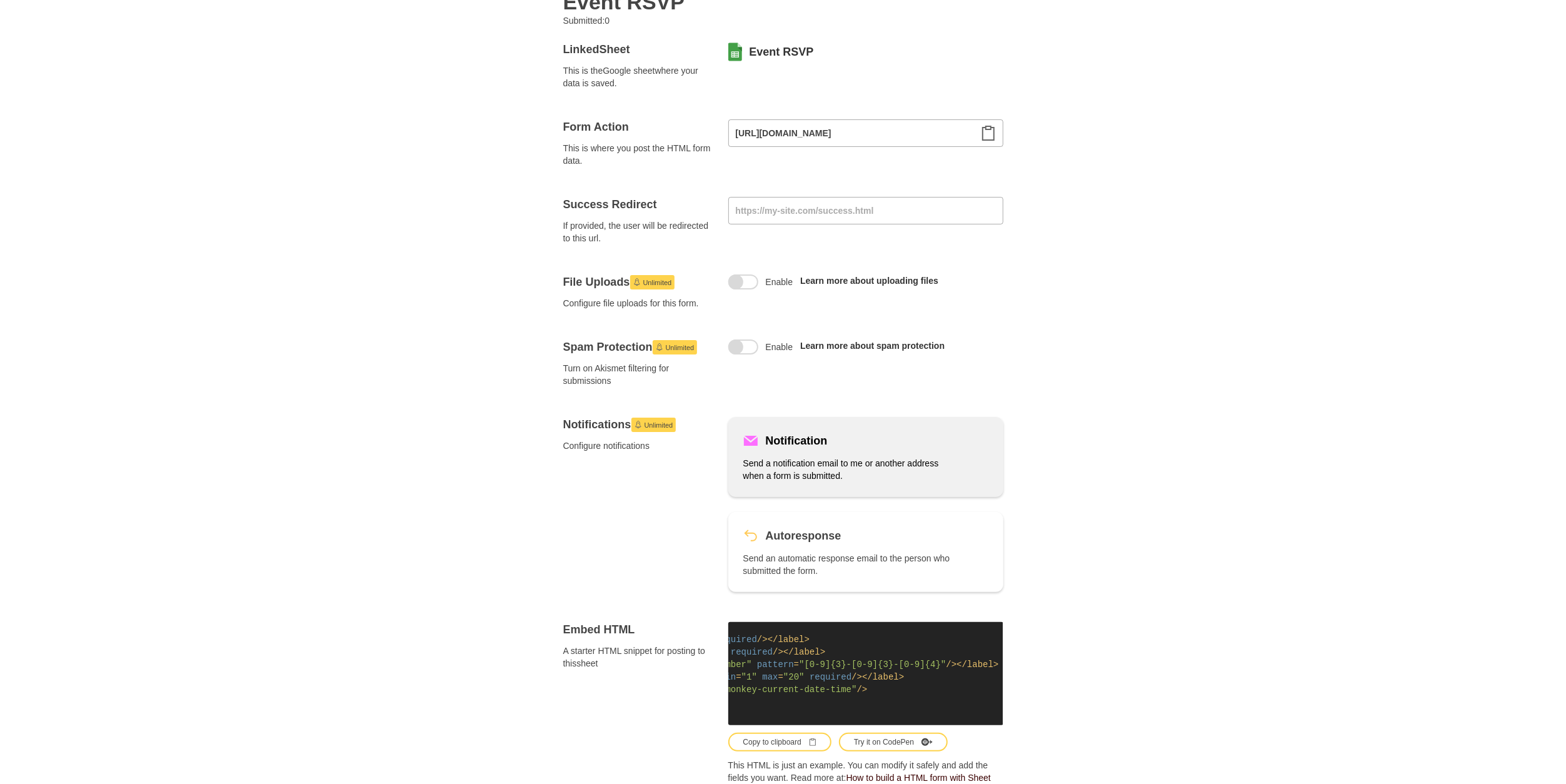
scroll to position [0, 0]
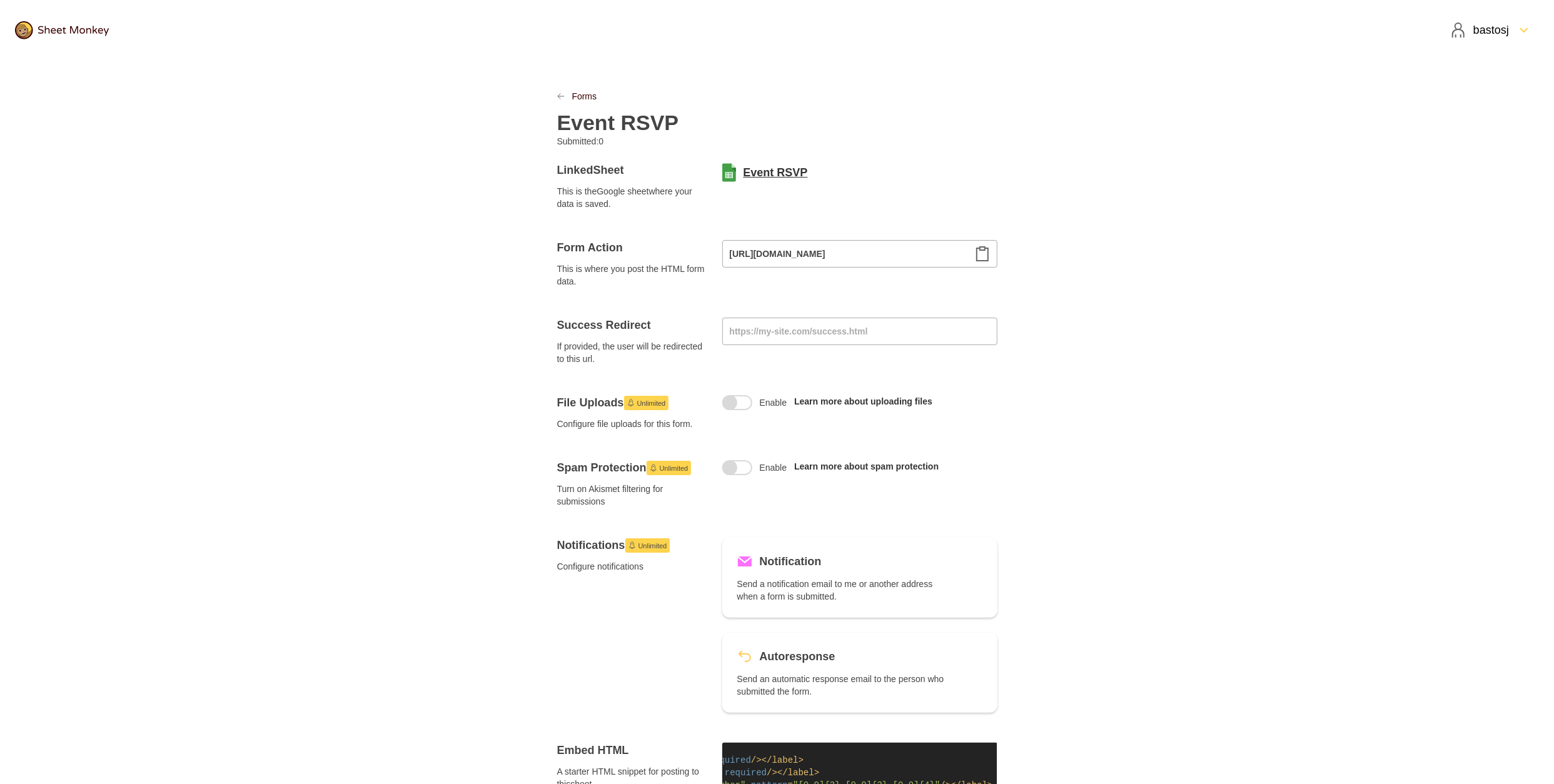
click at [791, 166] on link "Event RSVP" at bounding box center [776, 172] width 65 height 15
click at [576, 91] on link "Forms" at bounding box center [585, 96] width 25 height 13
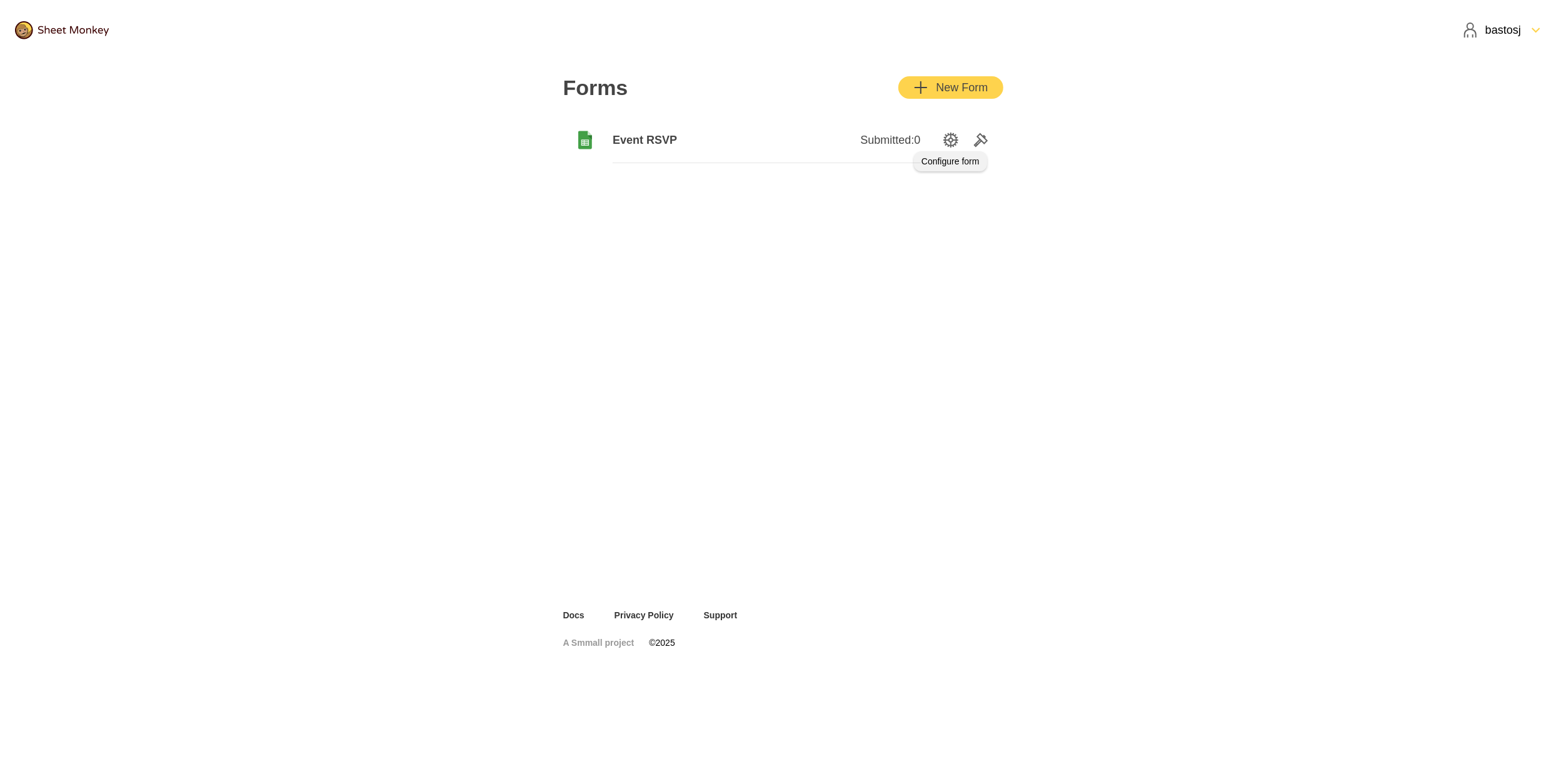
click at [949, 138] on icon "SettingsOption" at bounding box center [950, 140] width 15 height 15
